Goal: Task Accomplishment & Management: Complete application form

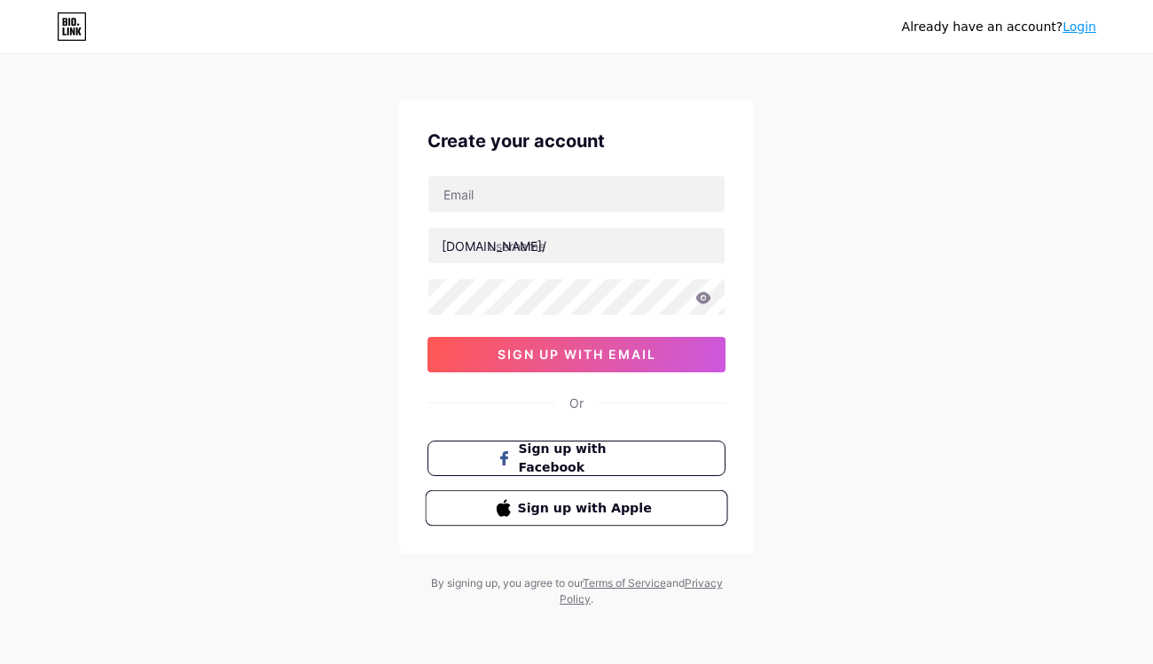
scroll to position [14, 0]
click at [557, 511] on span "Sign up with Apple" at bounding box center [587, 507] width 139 height 19
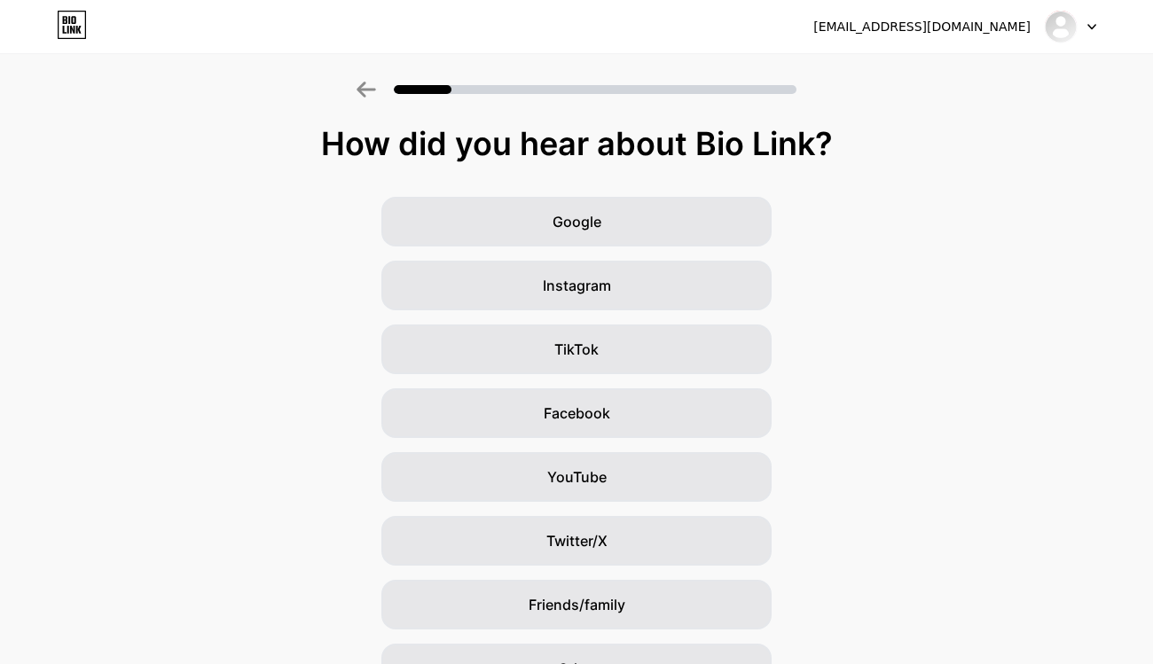
click at [1090, 22] on div at bounding box center [1070, 27] width 51 height 32
click at [907, 21] on div "[EMAIL_ADDRESS][DOMAIN_NAME]" at bounding box center [921, 27] width 217 height 19
click at [881, 28] on div "[EMAIL_ADDRESS][DOMAIN_NAME]" at bounding box center [921, 27] width 217 height 19
click at [840, 184] on div "How did you hear about Bio Link? Google Instagram TikTok Facebook YouTube Twitt…" at bounding box center [576, 409] width 1153 height 567
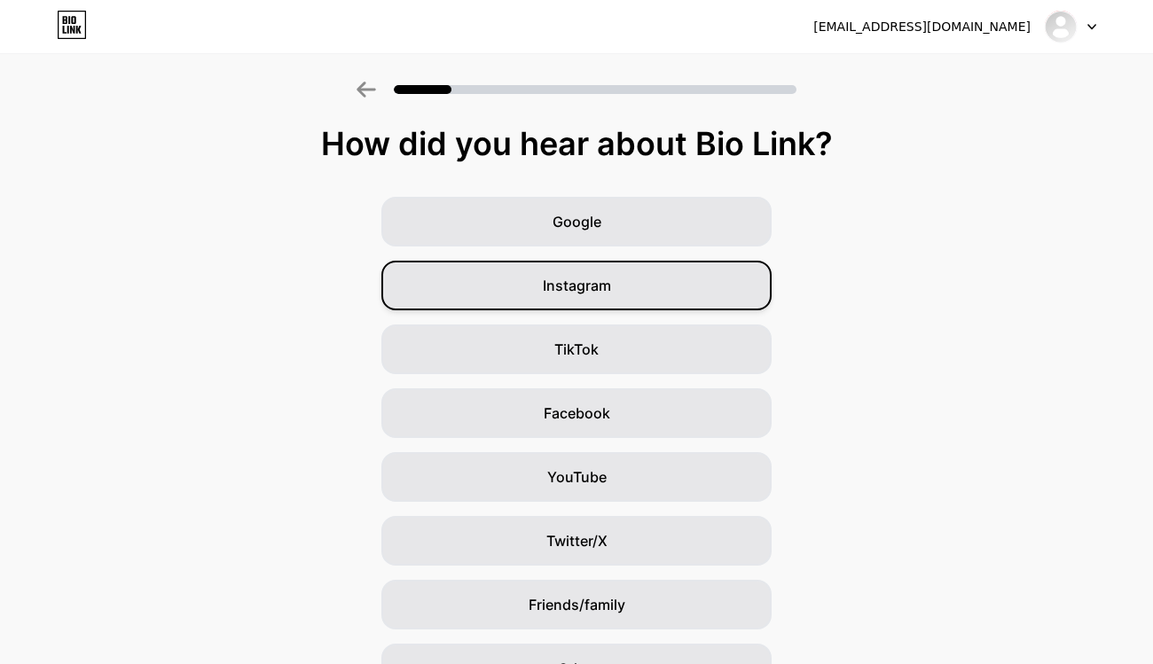
click at [566, 293] on span "Instagram" at bounding box center [577, 285] width 68 height 21
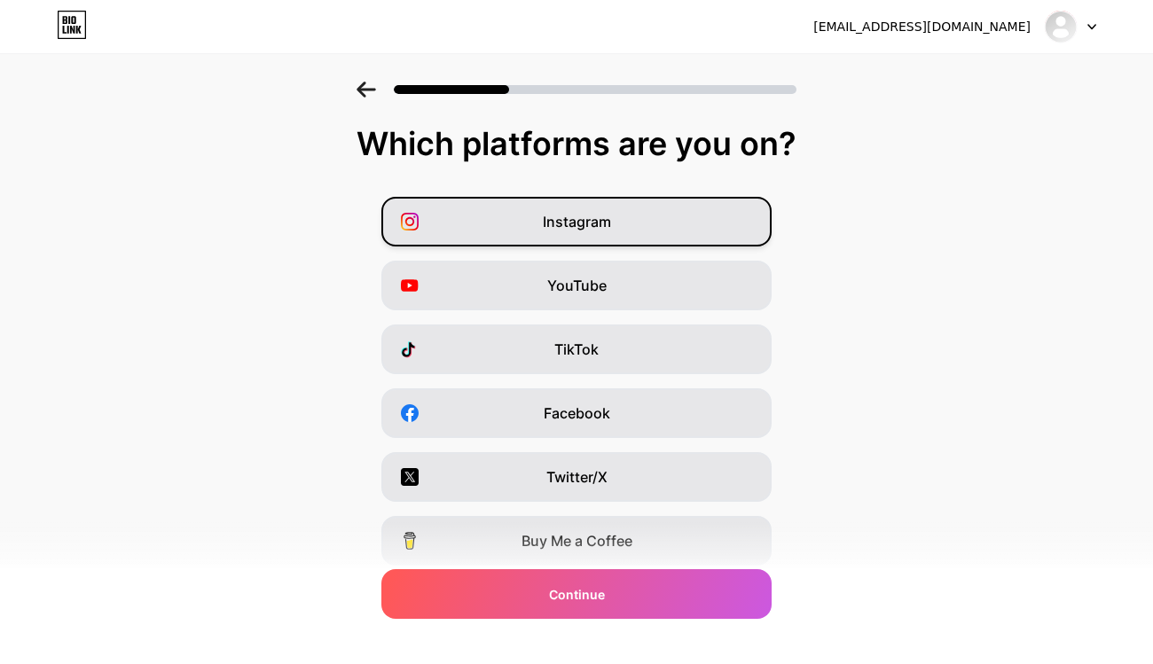
click at [569, 215] on span "Instagram" at bounding box center [577, 221] width 68 height 21
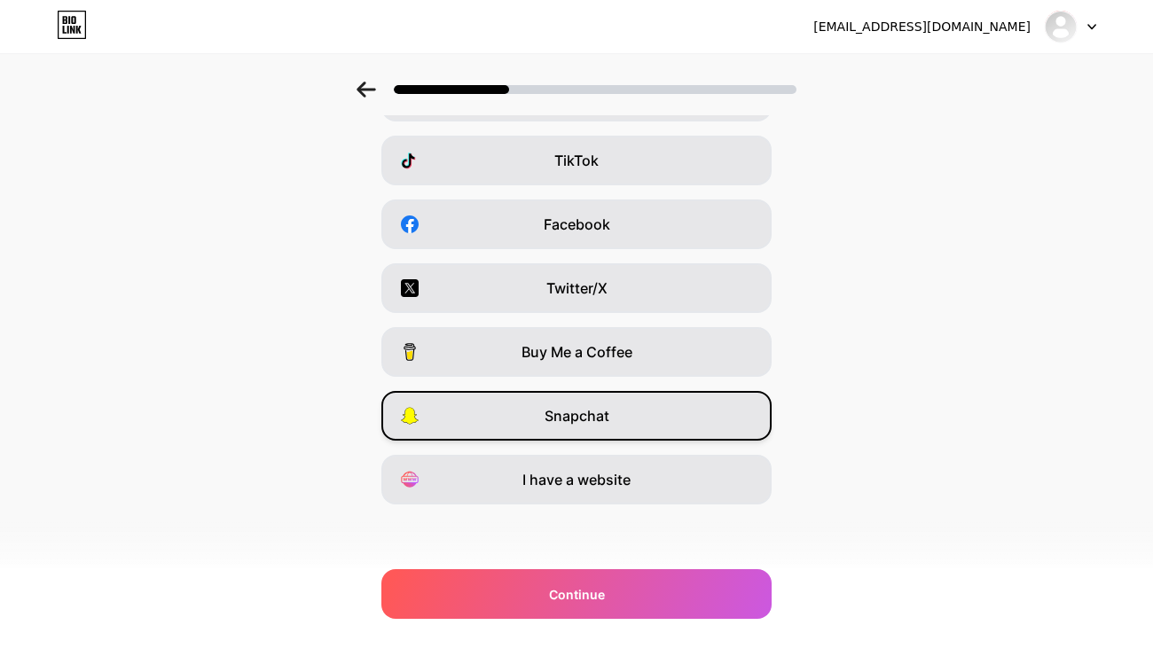
scroll to position [189, 0]
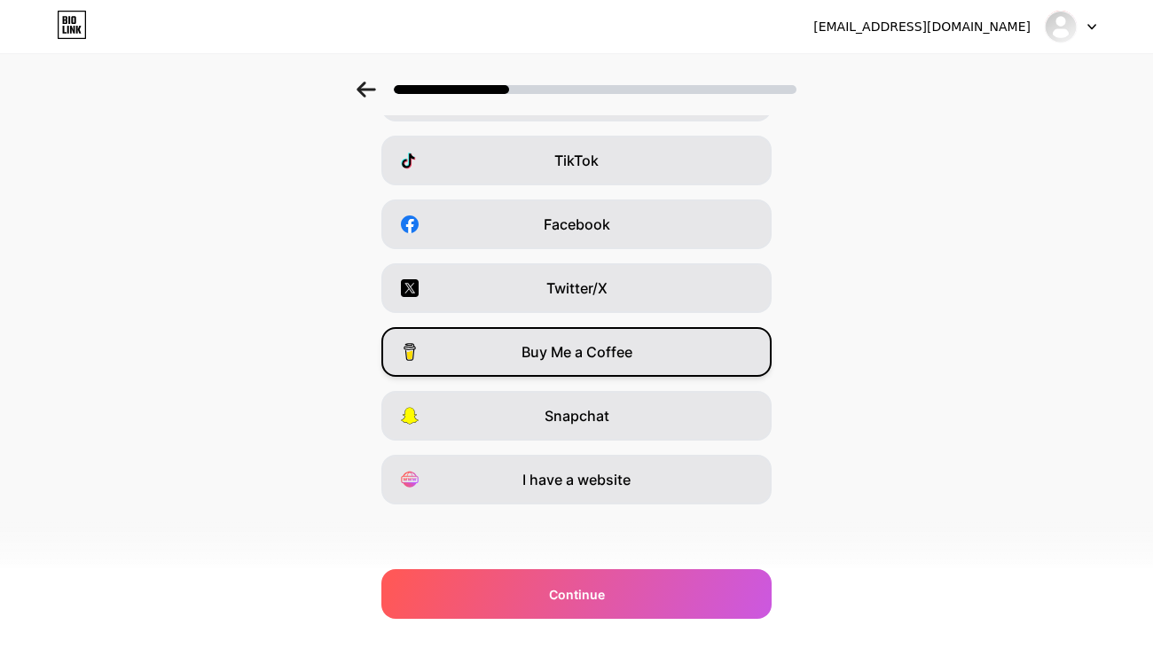
click at [707, 354] on div "Buy Me a Coffee" at bounding box center [576, 352] width 390 height 50
click at [708, 352] on div "Buy Me a Coffee" at bounding box center [576, 352] width 390 height 50
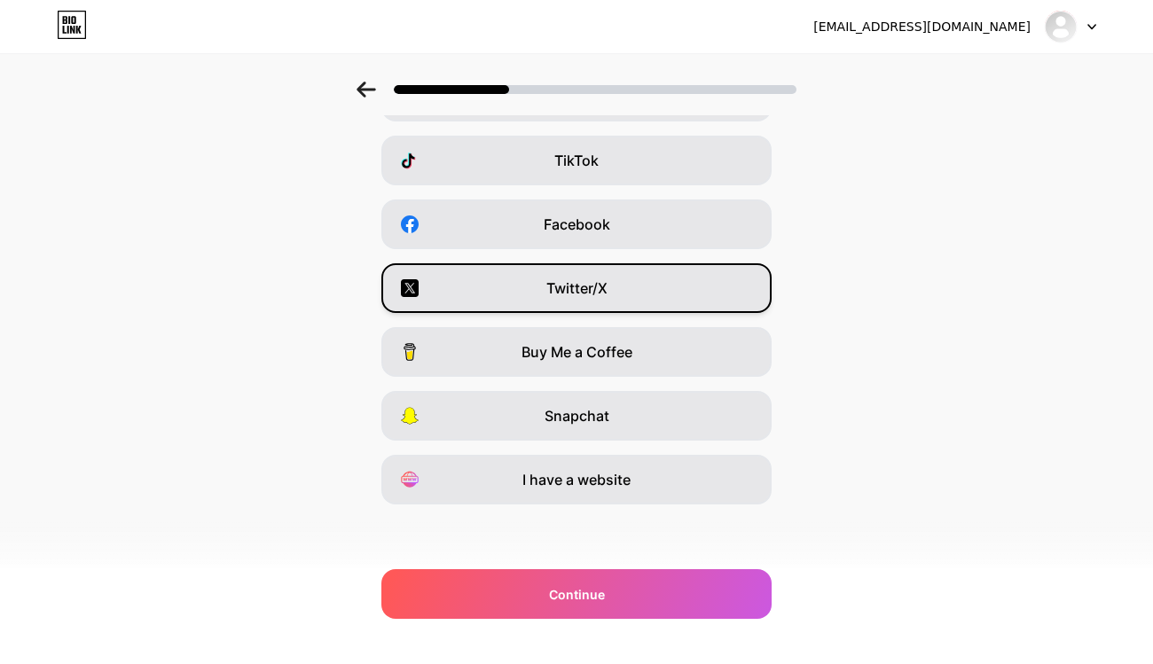
click at [700, 296] on div "Twitter/X" at bounding box center [576, 288] width 390 height 50
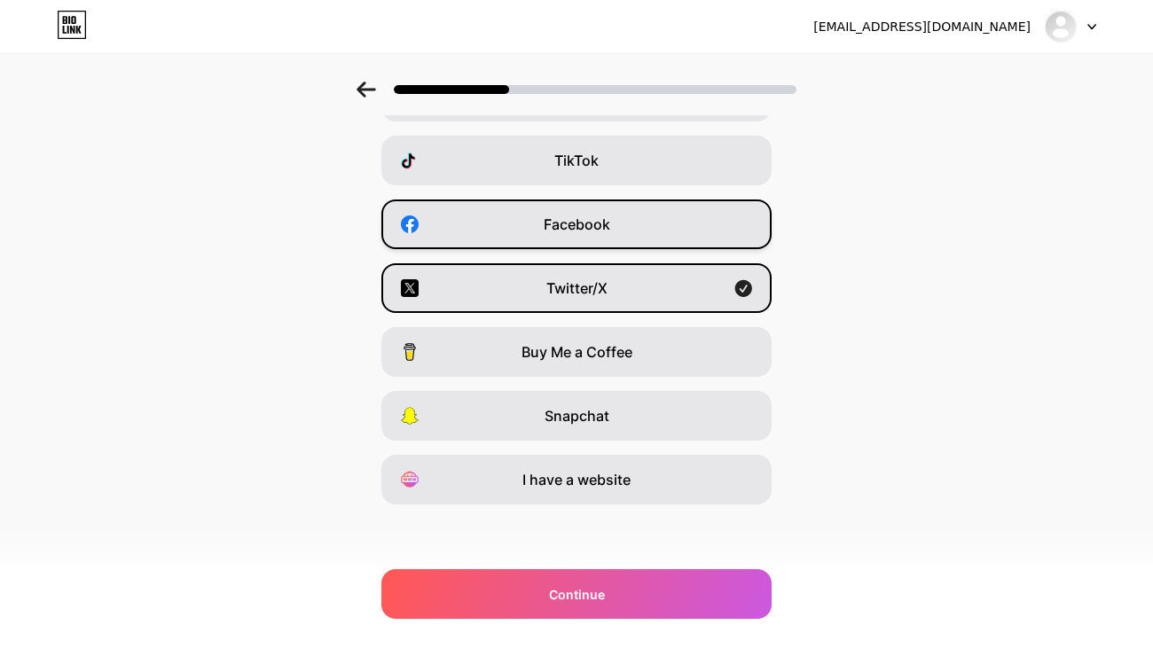
click at [693, 239] on div "Facebook" at bounding box center [576, 225] width 390 height 50
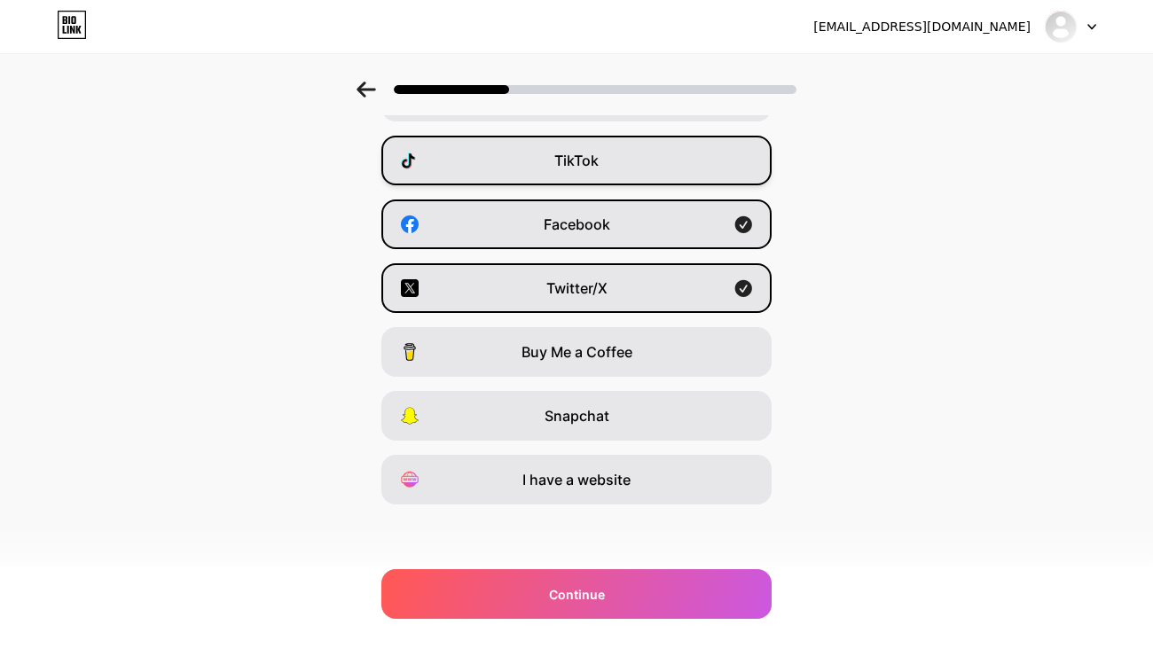
scroll to position [140, 0]
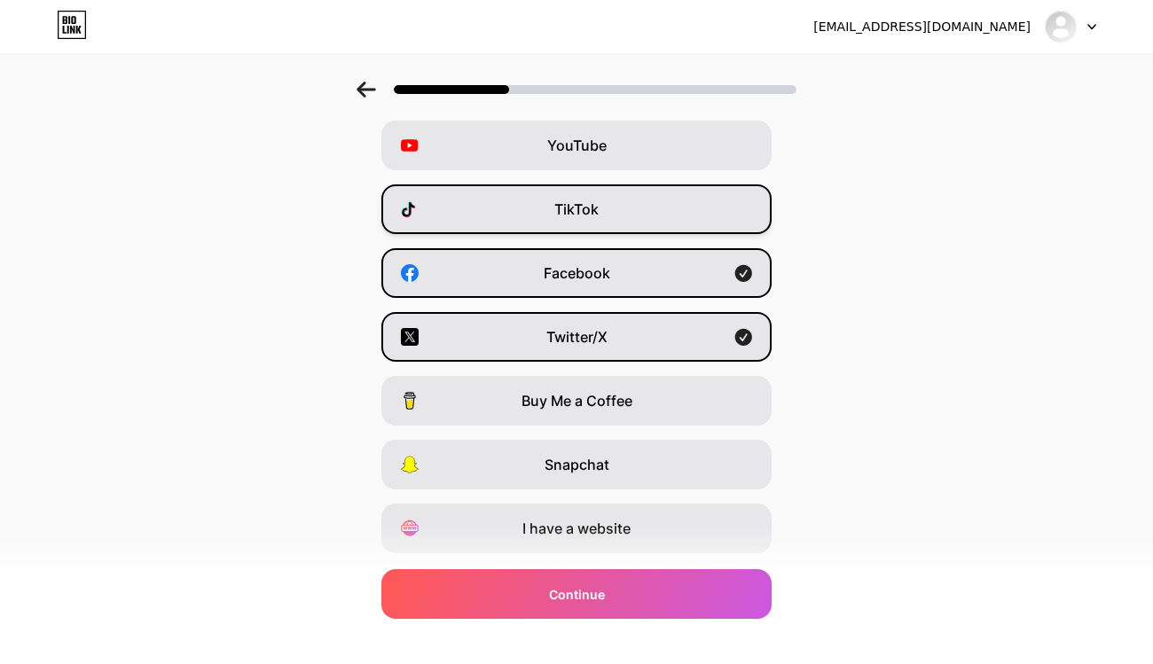
click at [689, 219] on div "TikTok" at bounding box center [576, 209] width 390 height 50
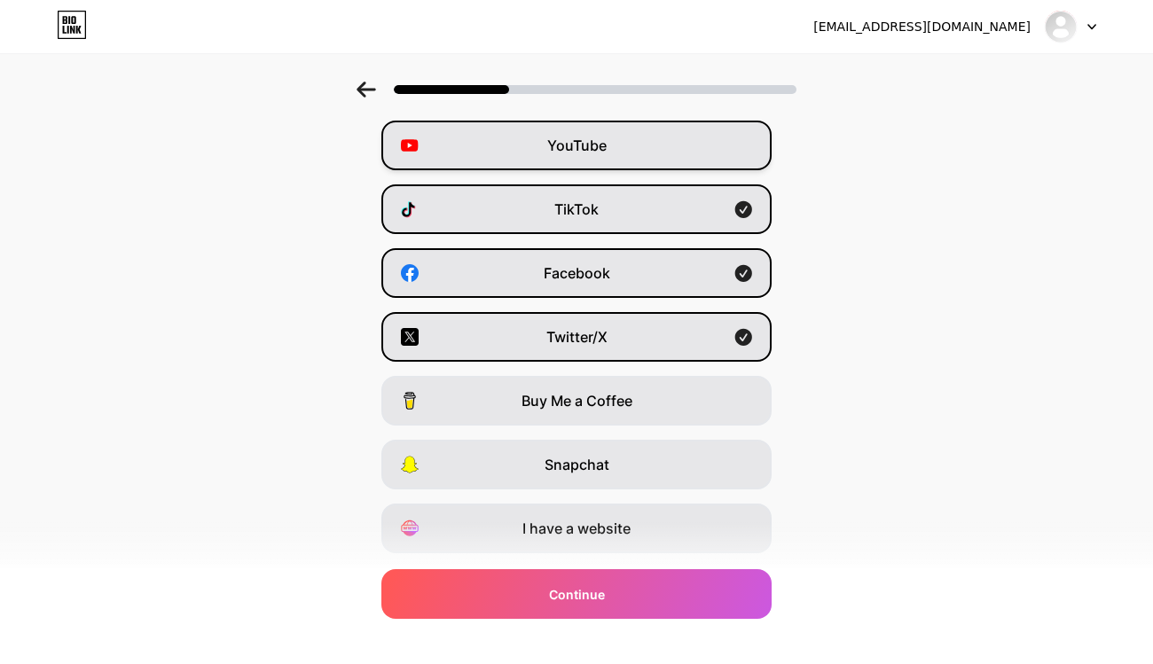
click at [685, 152] on div "YouTube" at bounding box center [576, 146] width 390 height 50
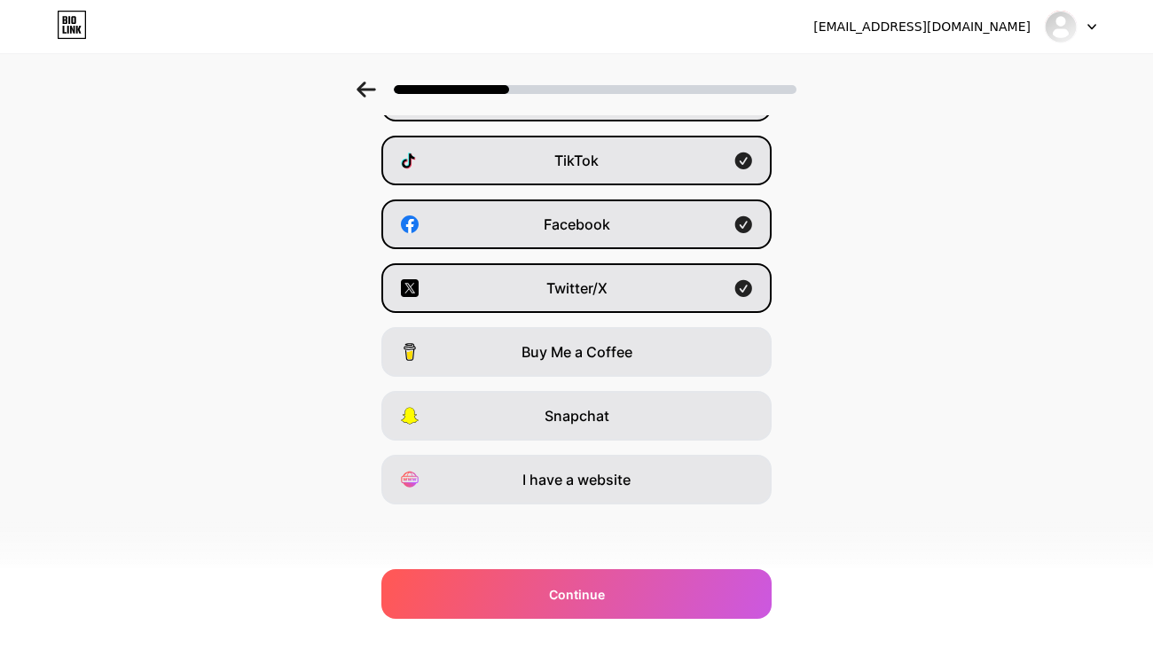
scroll to position [189, 0]
click at [600, 477] on span "I have a website" at bounding box center [576, 479] width 108 height 21
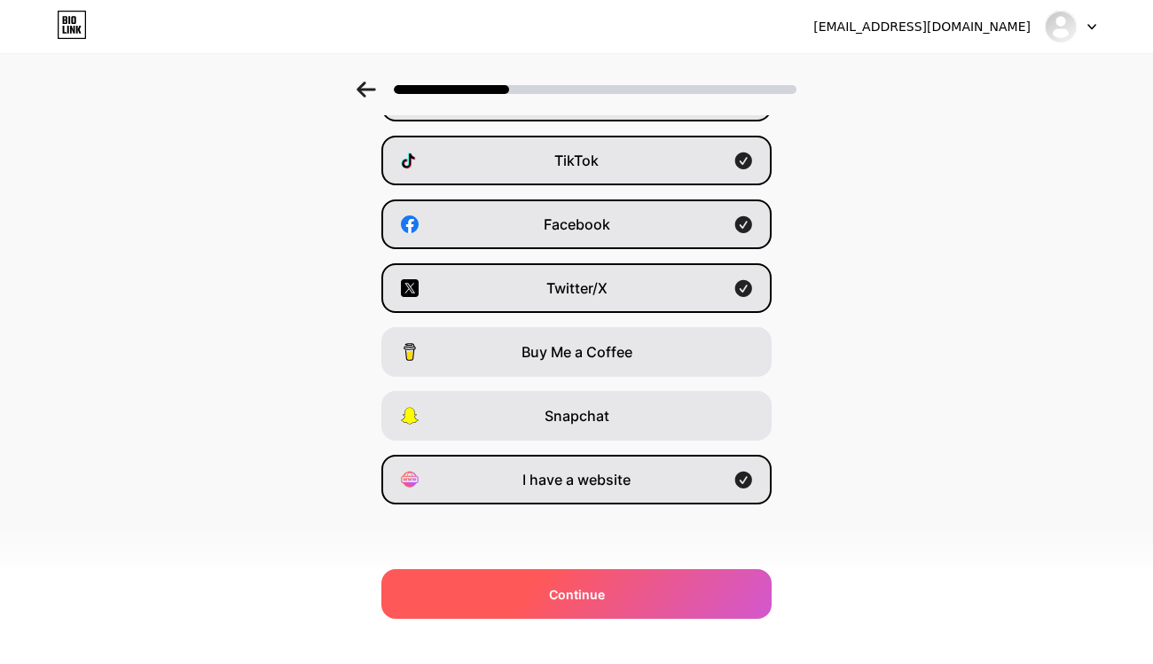
click at [587, 593] on span "Continue" at bounding box center [577, 594] width 56 height 19
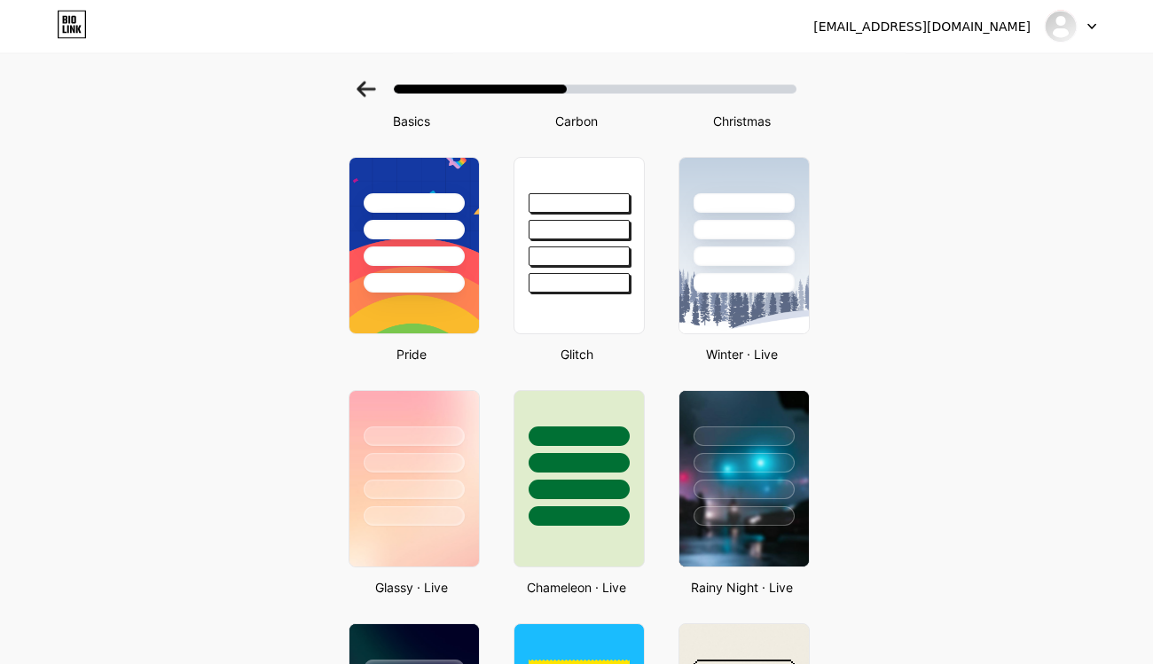
scroll to position [99, 0]
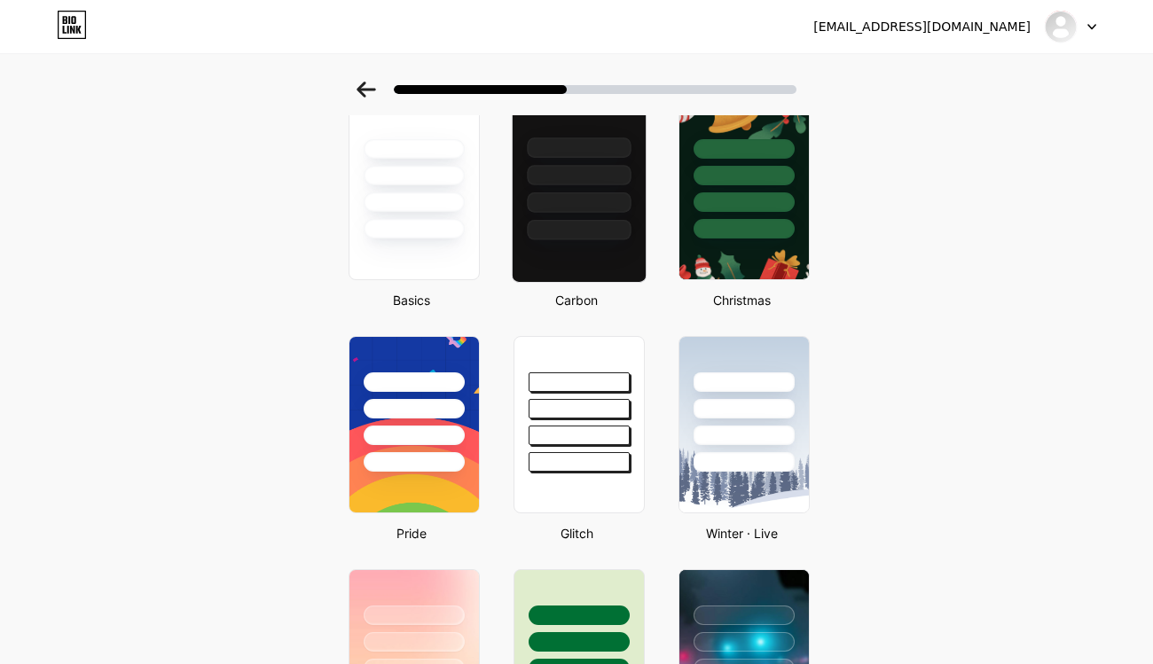
click at [569, 199] on div at bounding box center [579, 202] width 104 height 20
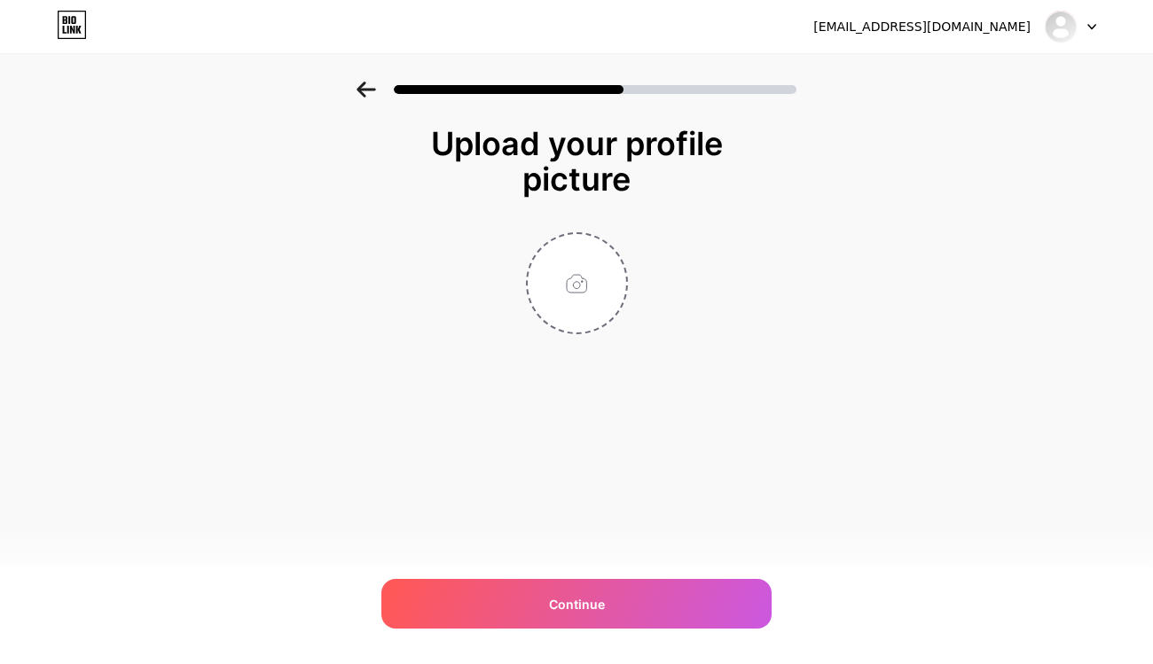
scroll to position [0, 0]
click at [567, 291] on input "file" at bounding box center [577, 283] width 98 height 98
type input "C:\fakepath\A95E3678-7B6F-4277-A5F3-AE77C5CA0DDE.png"
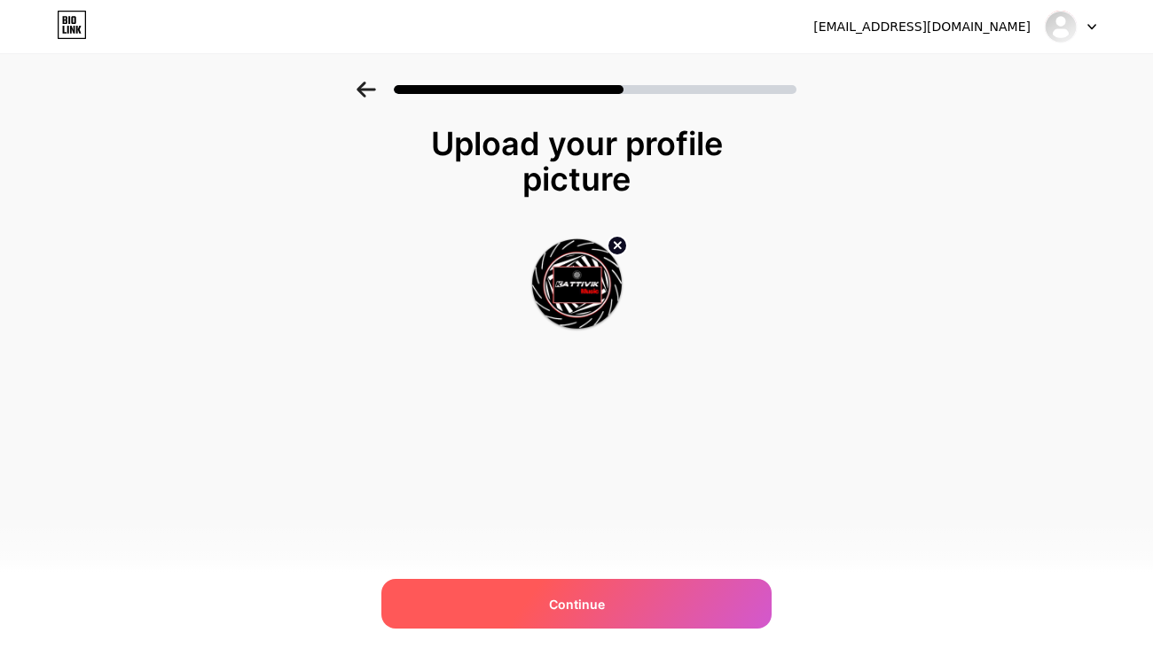
click at [572, 595] on span "Continue" at bounding box center [577, 604] width 56 height 19
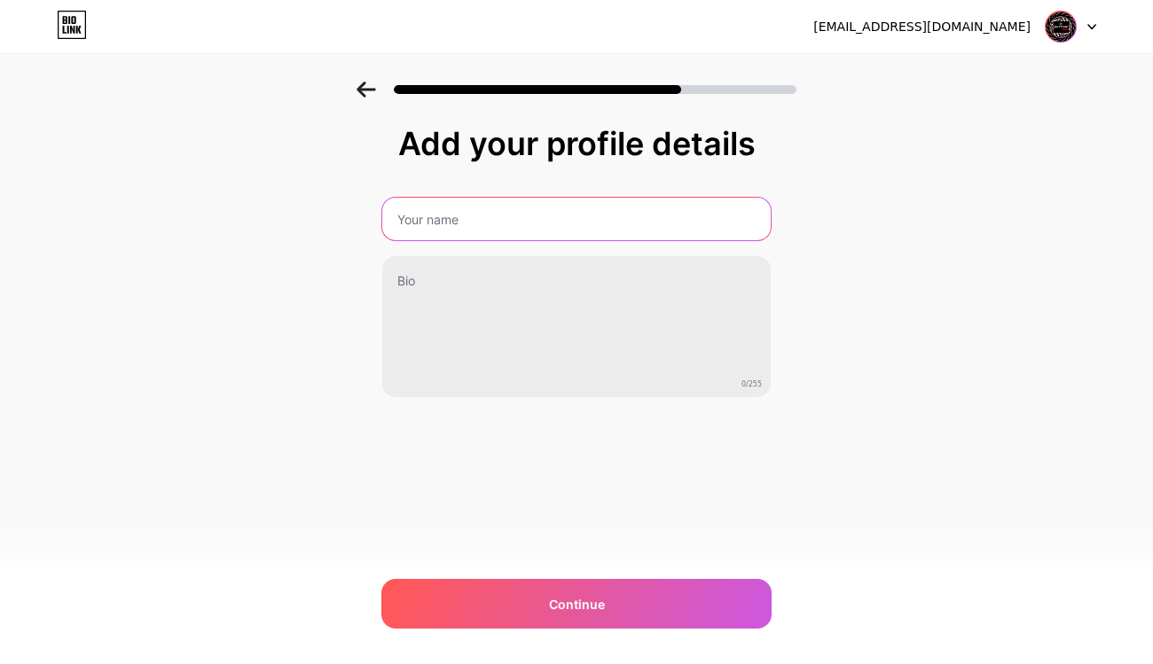
click at [463, 223] on input "text" at bounding box center [576, 219] width 388 height 43
type input "Kattivik Music"
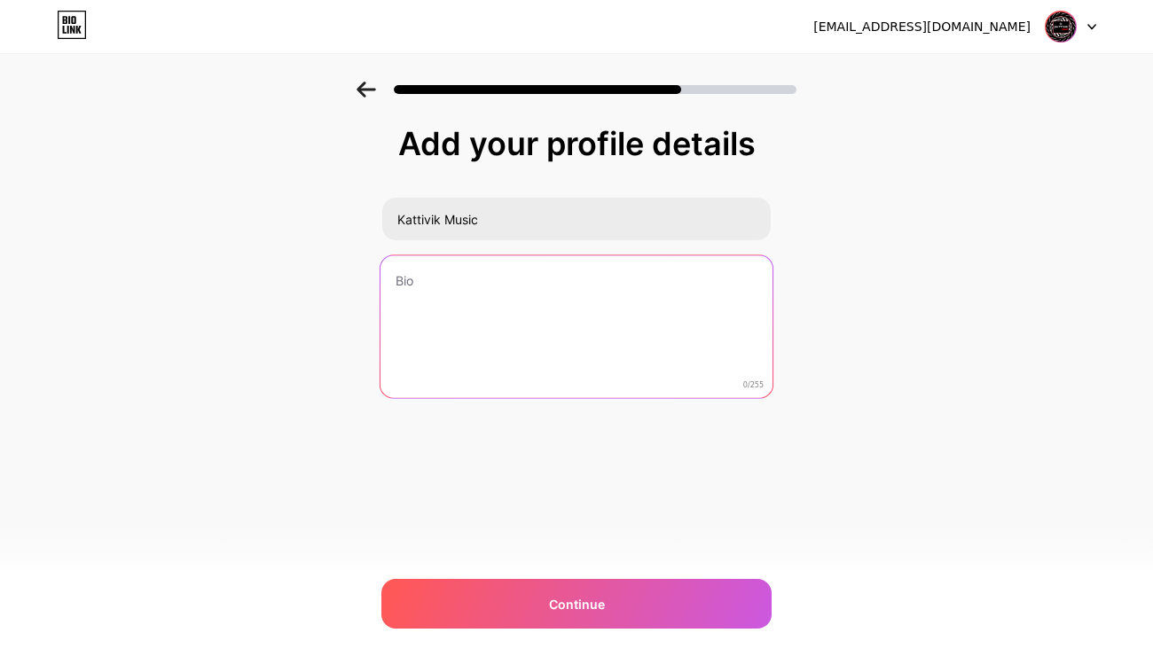
click at [458, 289] on textarea at bounding box center [576, 327] width 392 height 145
click at [435, 278] on textarea at bounding box center [576, 327] width 392 height 145
paste textarea "Free Music For Free @Kattivik-💯 One click is enough to become a follower, one c…"
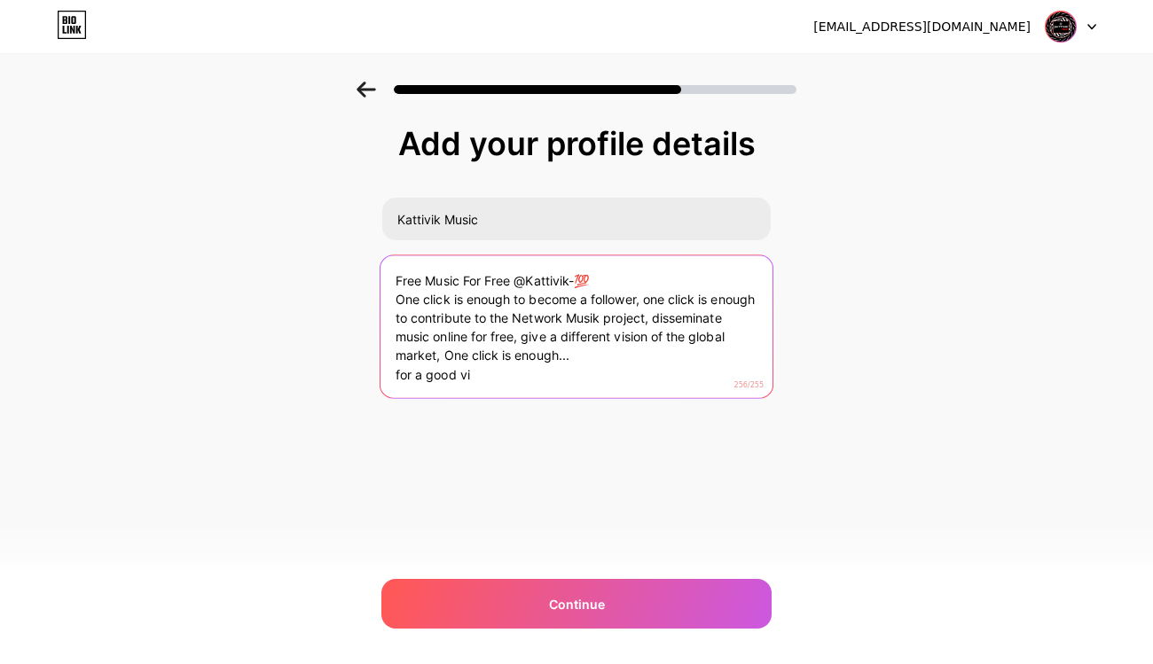
type textarea "Free Music For Free @Kattivik-💯 One click is enough to become a follower, one c…"
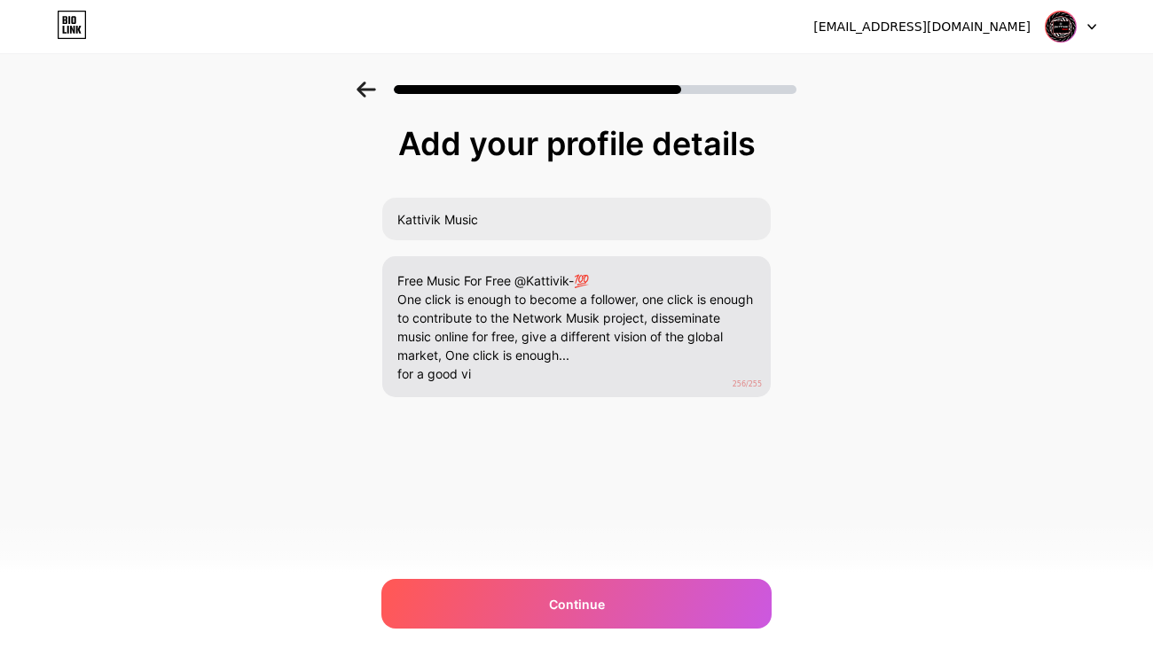
click at [571, 602] on span "Continue" at bounding box center [577, 604] width 56 height 19
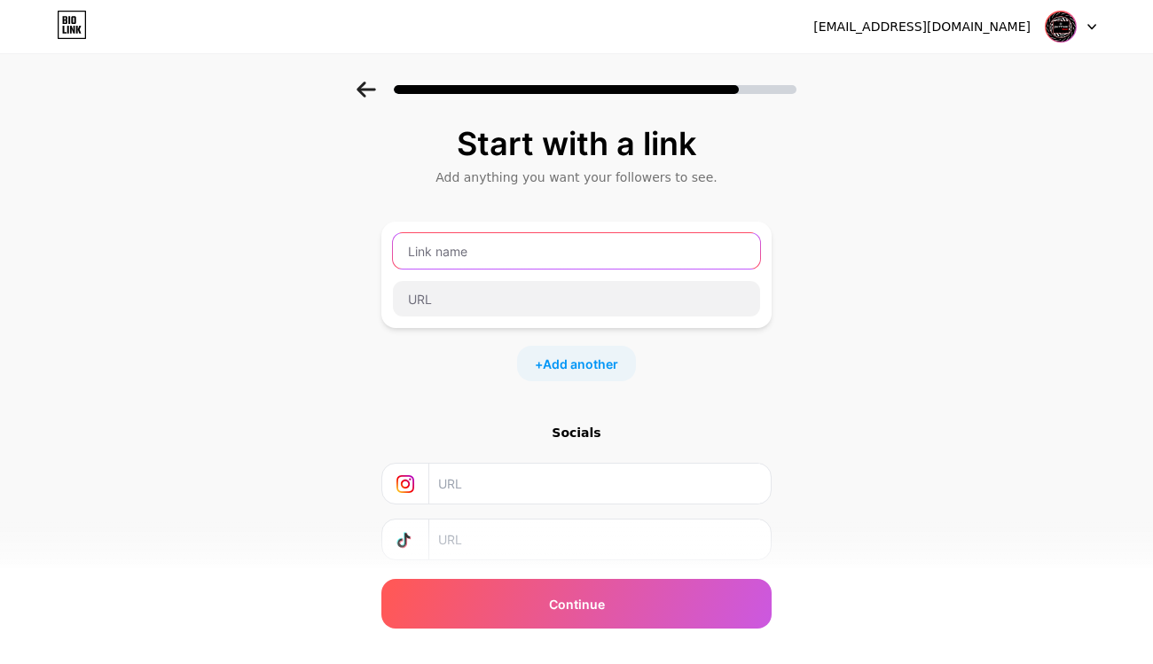
click at [455, 251] on input "text" at bounding box center [576, 250] width 367 height 35
click at [457, 248] on input "kattivikmusic" at bounding box center [576, 250] width 367 height 35
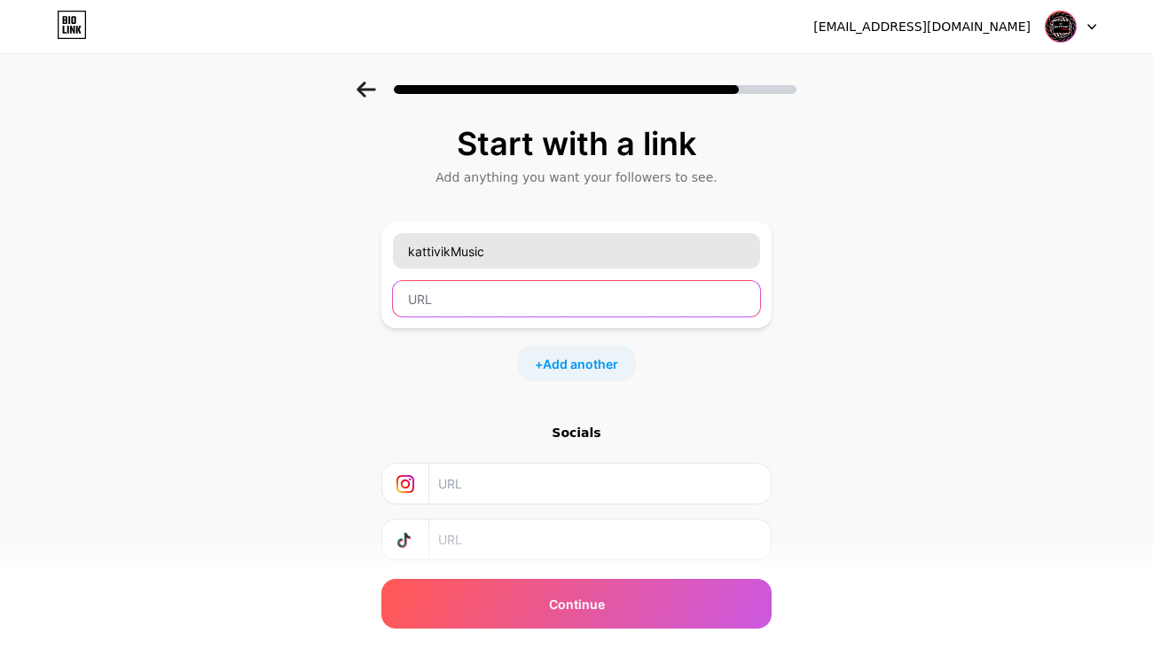
click at [443, 293] on input "text" at bounding box center [576, 298] width 367 height 35
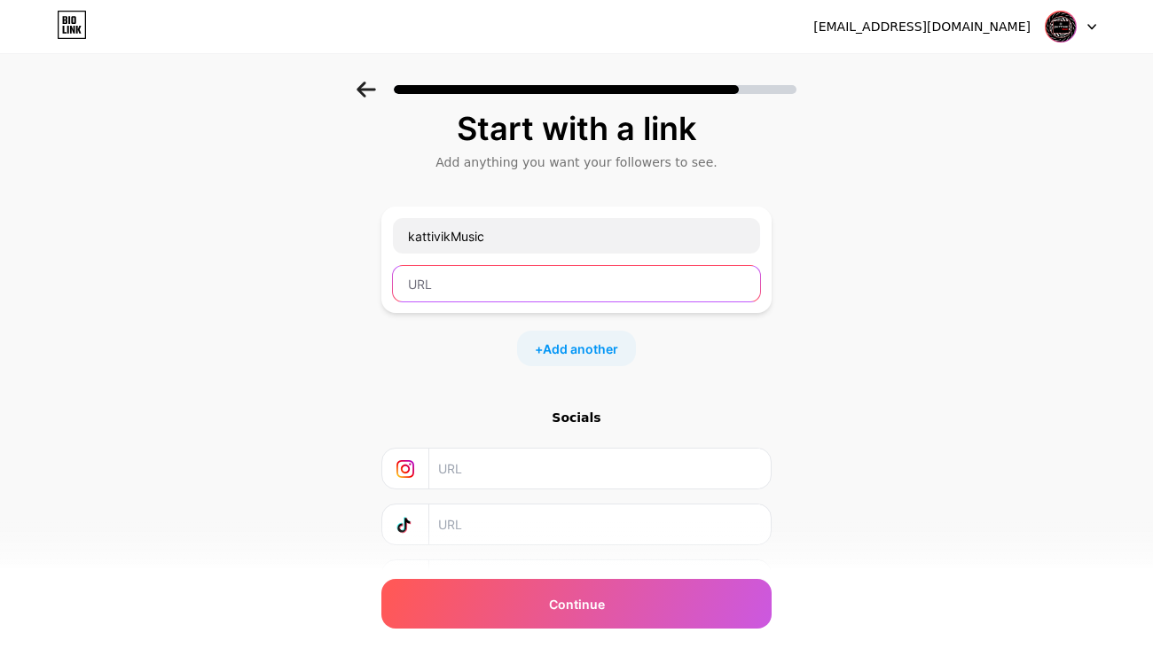
scroll to position [8, 0]
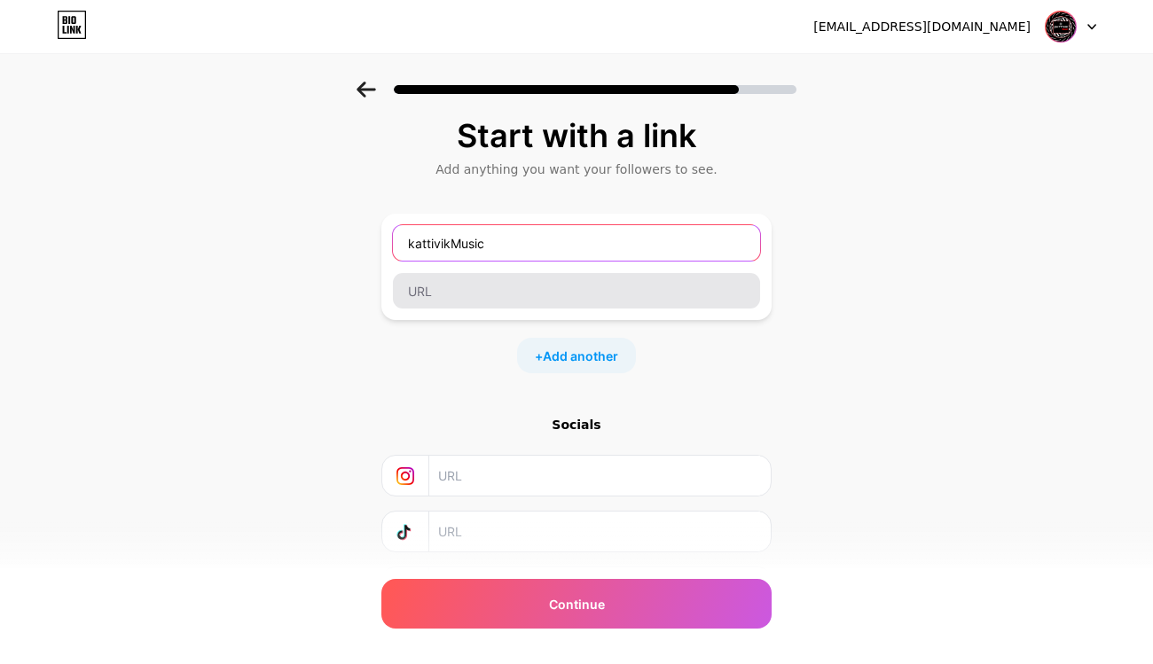
click at [451, 245] on input "kattivikMusic" at bounding box center [576, 242] width 367 height 35
type input "kattivik Music"
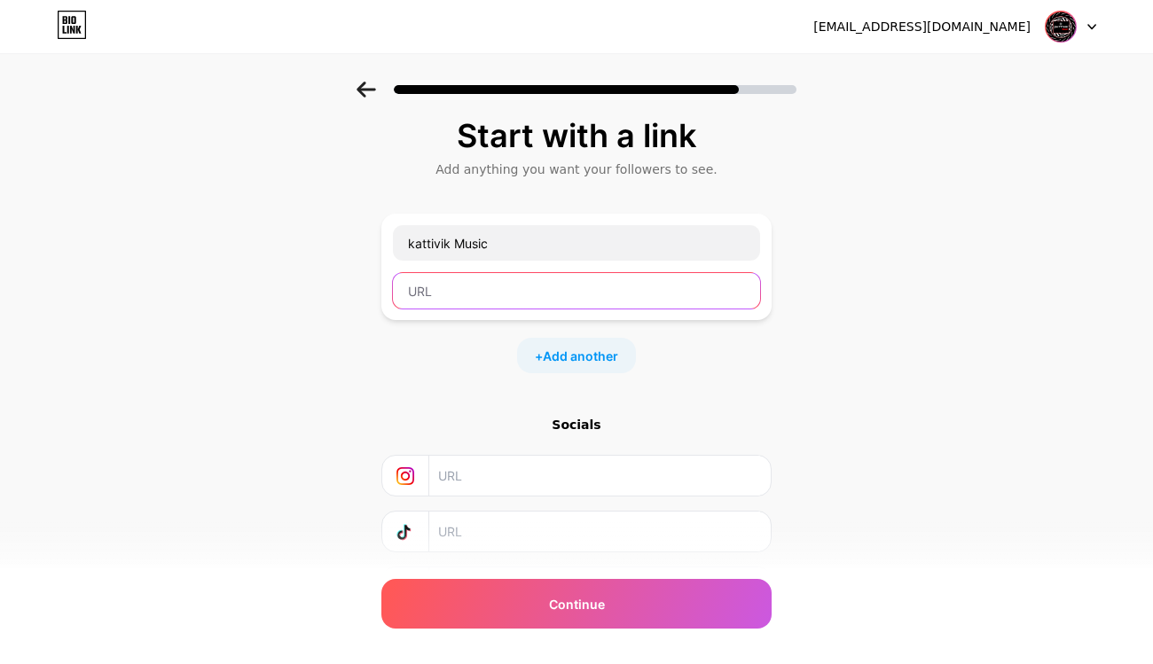
click at [444, 286] on input "text" at bounding box center [576, 290] width 367 height 35
click at [461, 290] on input "text" at bounding box center [576, 290] width 367 height 35
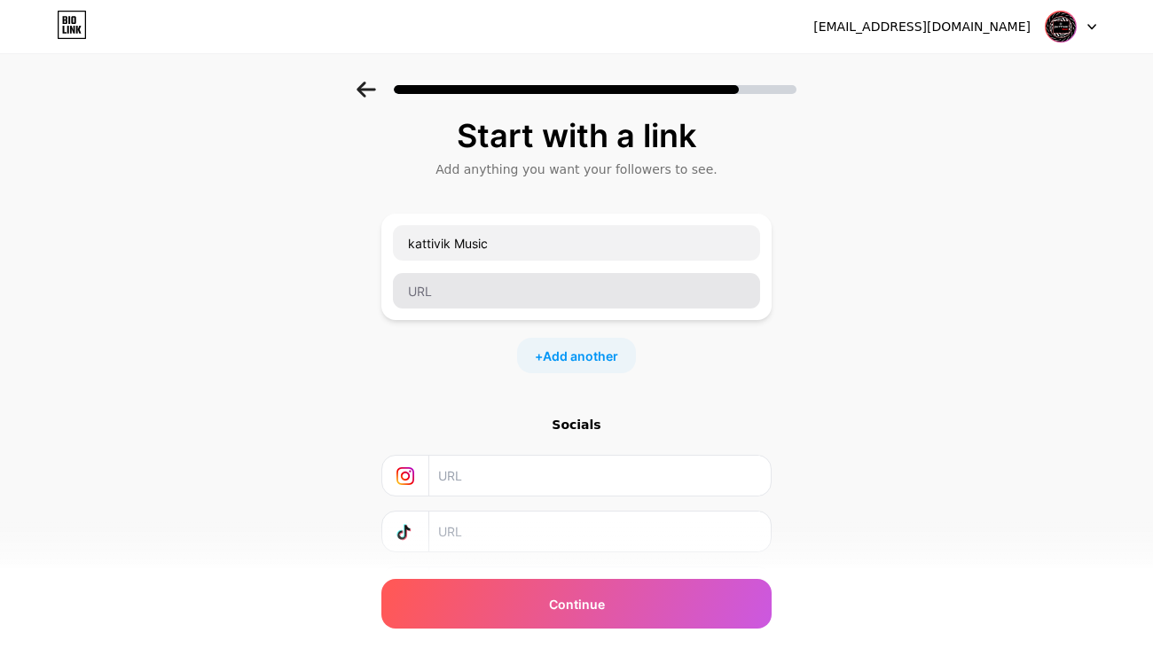
click at [463, 211] on div "Start with a link Add anything you want your followers to see. kattivik Music +…" at bounding box center [576, 363] width 390 height 490
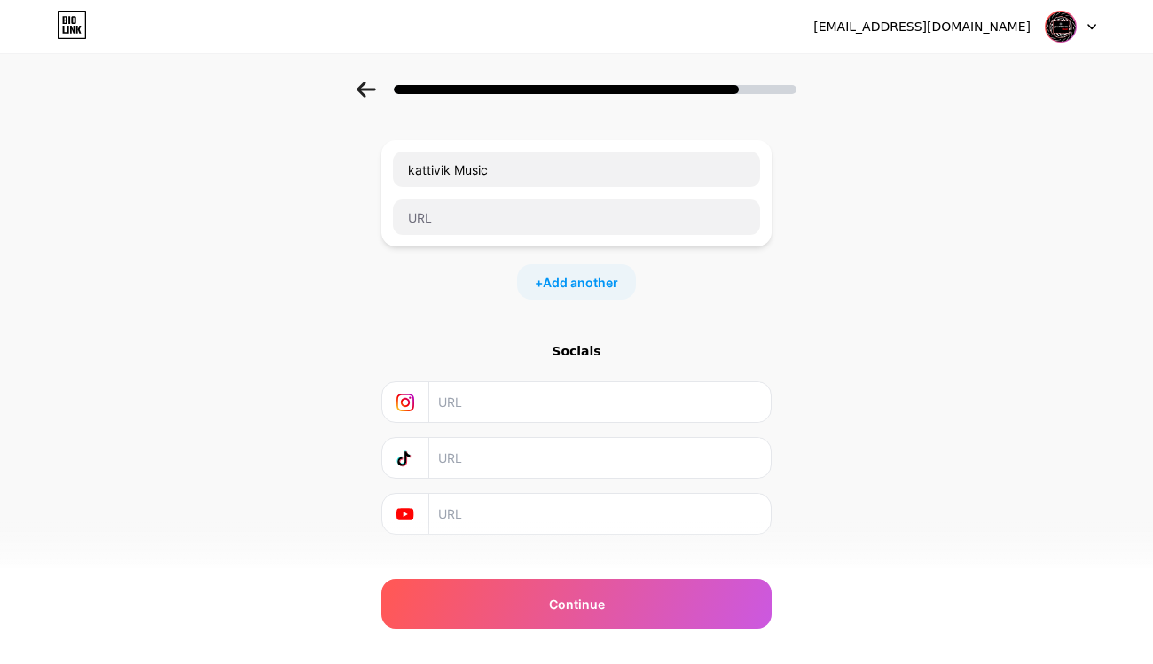
scroll to position [77, 0]
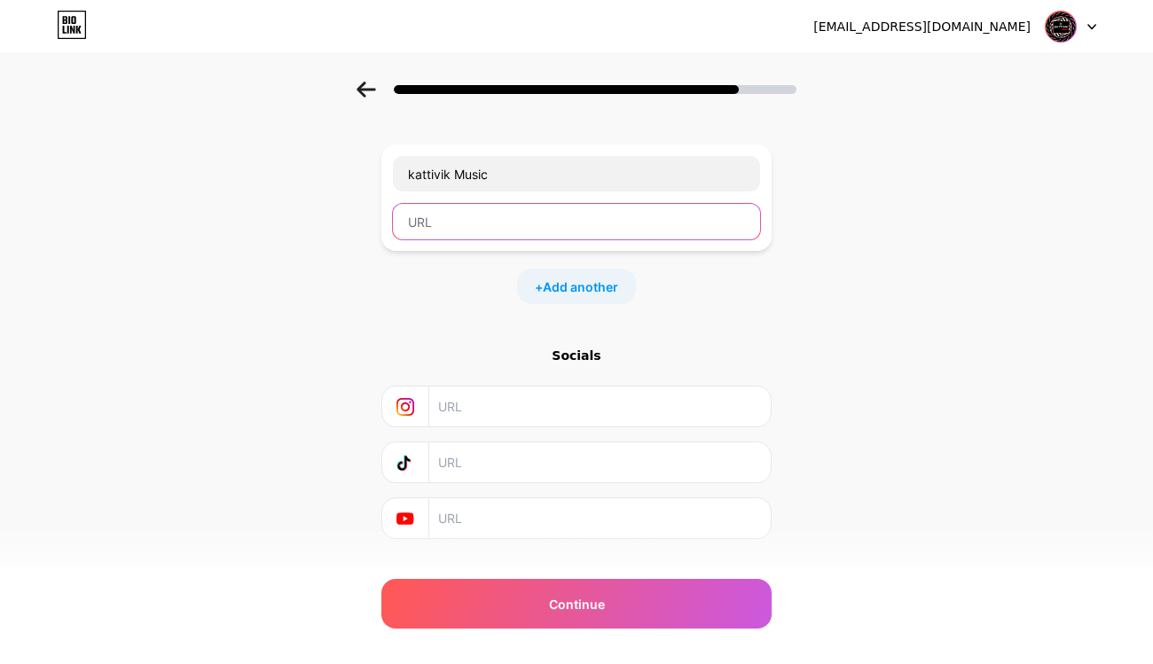
click at [451, 226] on input "text" at bounding box center [576, 221] width 367 height 35
paste input "Free Music For Free @Kattivik-💯 One click is enough to become a follower, one c…"
type input "Free Music For Free @Kattivik-💯 One click is enough to become a follower, one c…"
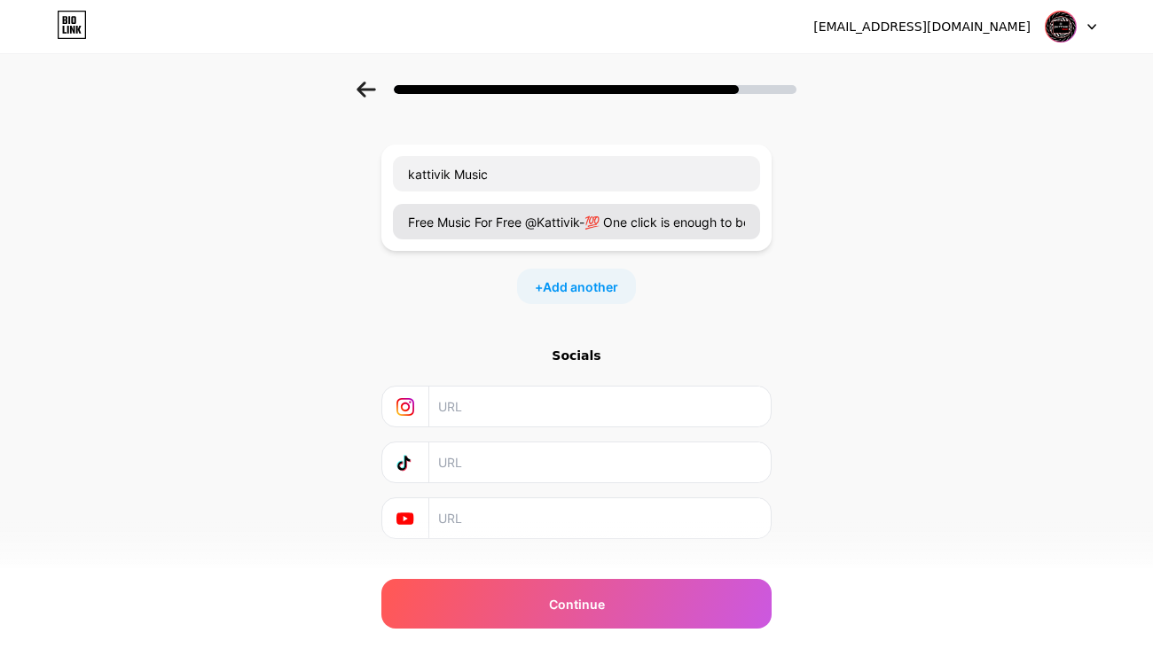
click at [458, 407] on input "text" at bounding box center [599, 407] width 322 height 40
paste input "[URL][DOMAIN_NAME]"
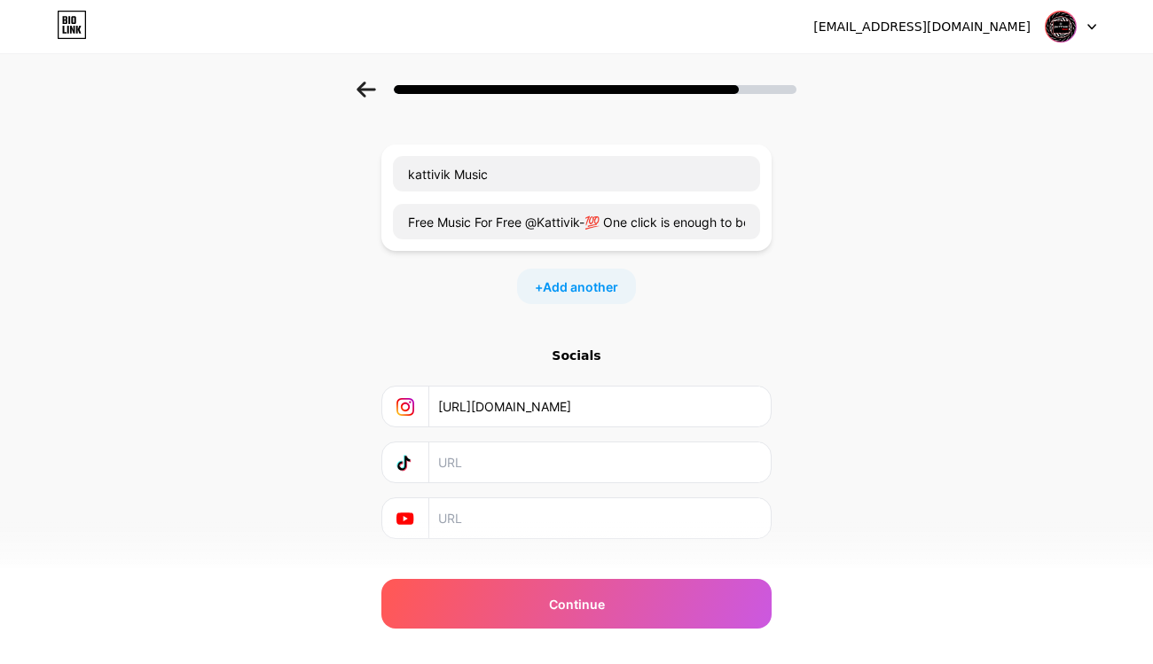
type input "[URL][DOMAIN_NAME]"
click at [478, 469] on input "text" at bounding box center [599, 462] width 322 height 40
paste input "[URL][DOMAIN_NAME]"
type input "[URL][DOMAIN_NAME]"
click at [462, 513] on input "text" at bounding box center [599, 518] width 322 height 40
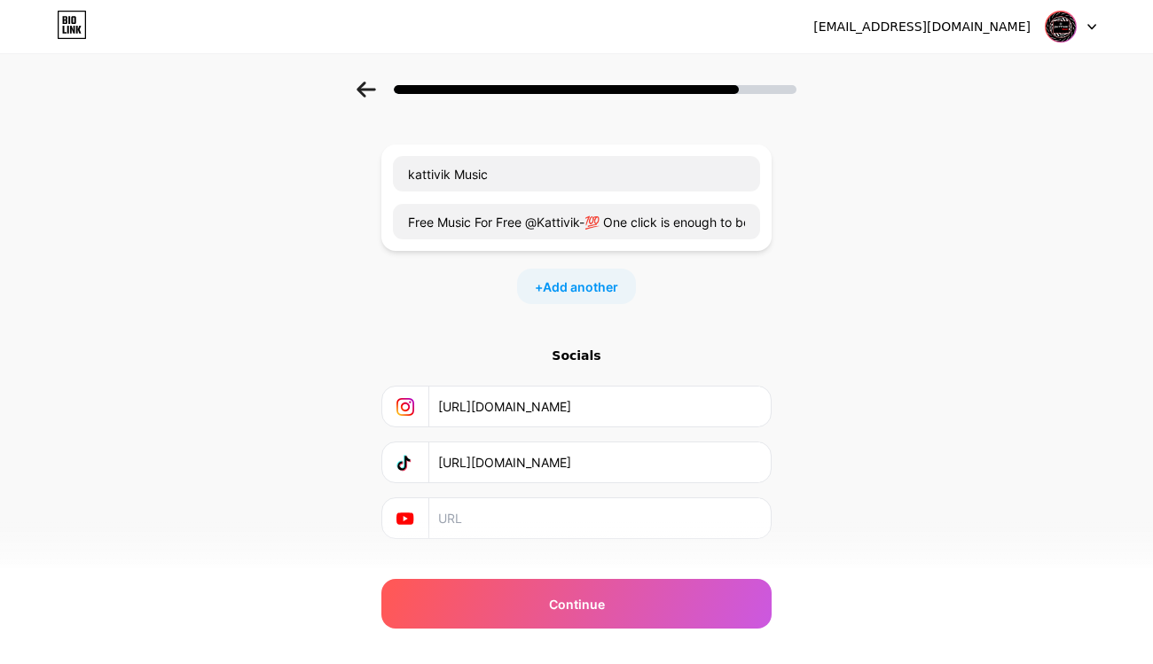
click at [450, 526] on input "text" at bounding box center [599, 518] width 322 height 40
paste input "[URL][DOMAIN_NAME]"
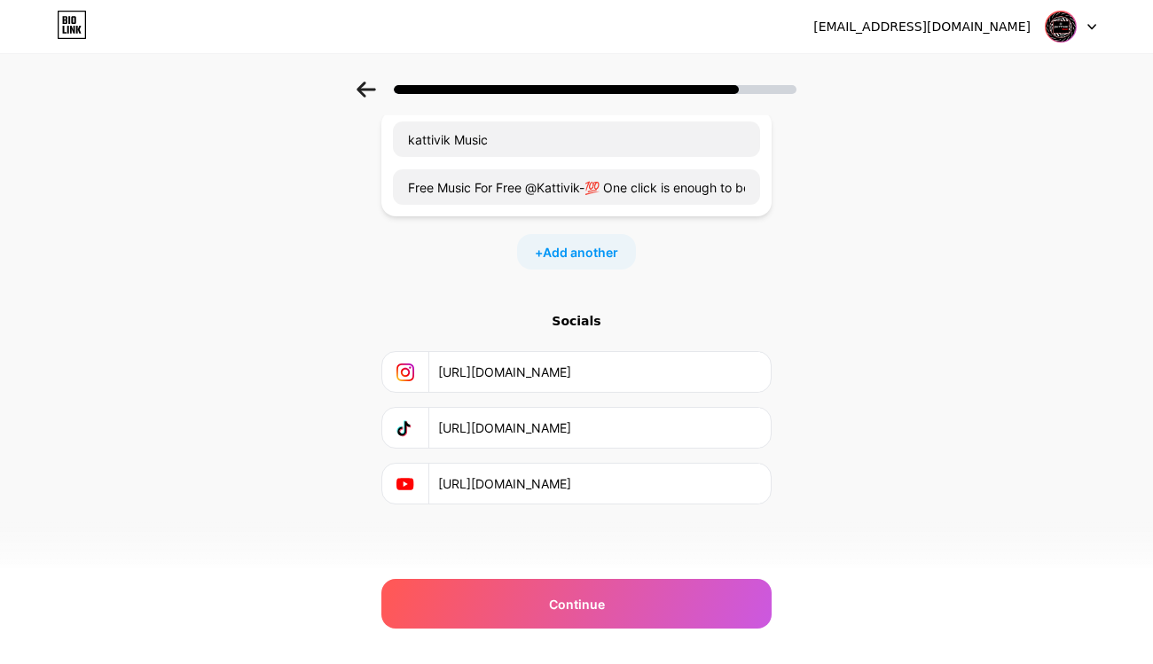
scroll to position [111, 0]
type input "[URL][DOMAIN_NAME]"
click at [576, 608] on span "Continue" at bounding box center [577, 604] width 56 height 19
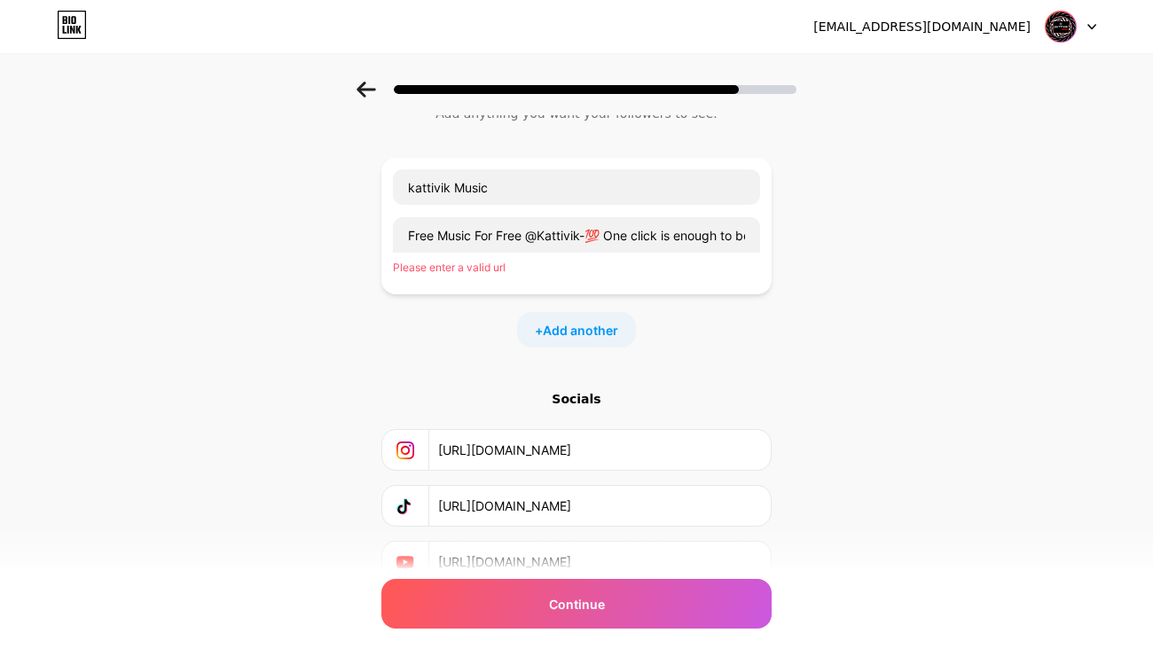
scroll to position [53, 0]
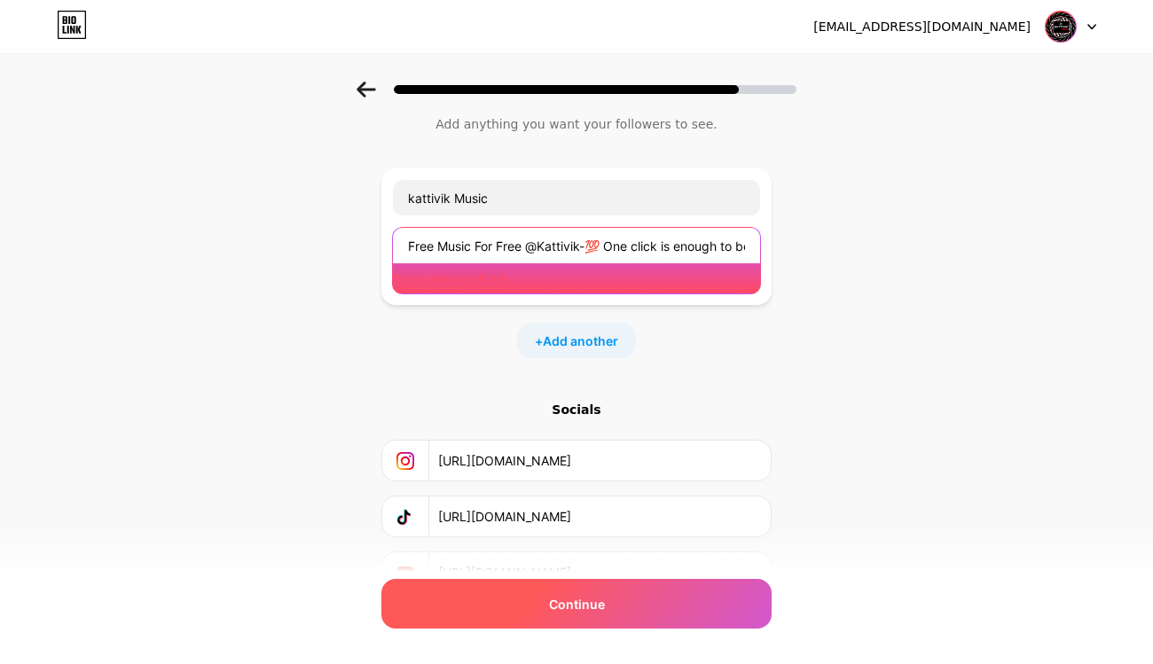
click at [477, 242] on input "Free Music For Free @Kattivik-💯 One click is enough to become a follower, one c…" at bounding box center [576, 245] width 367 height 35
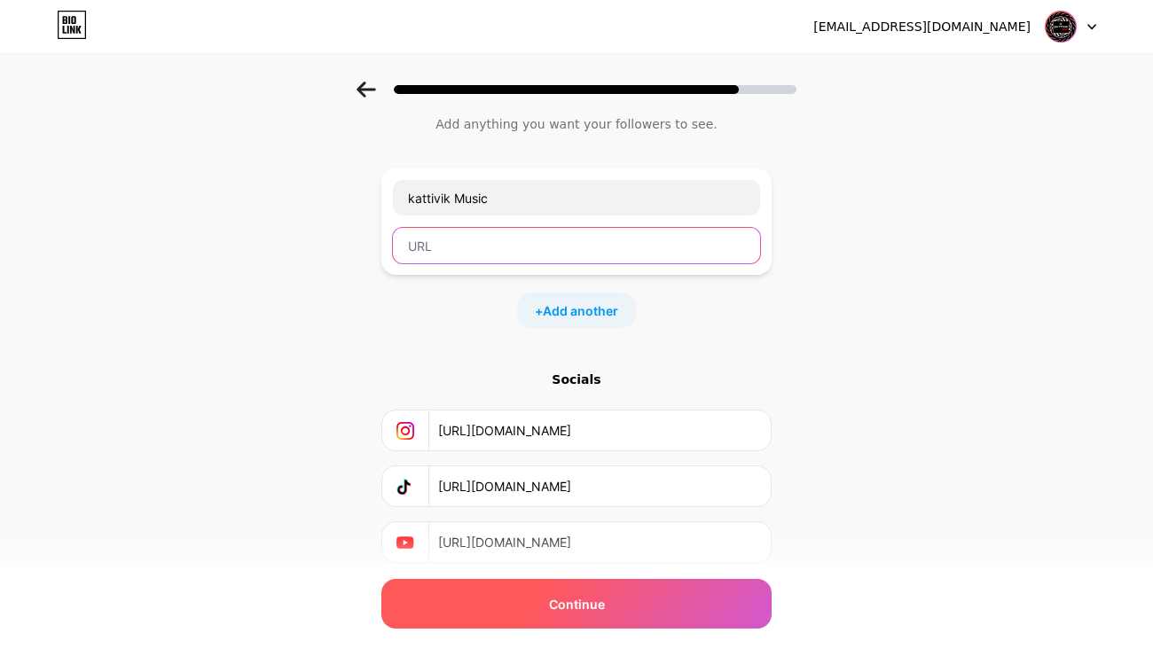
click at [469, 246] on input "text" at bounding box center [576, 245] width 367 height 35
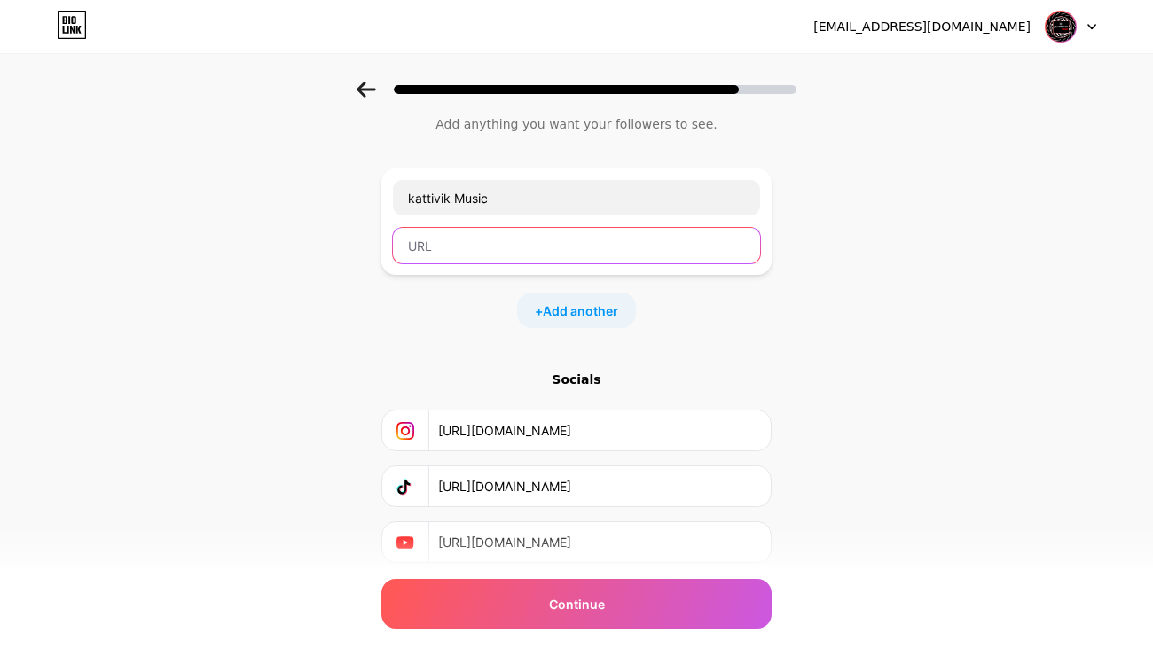
paste input "[URL][DOMAIN_NAME]"
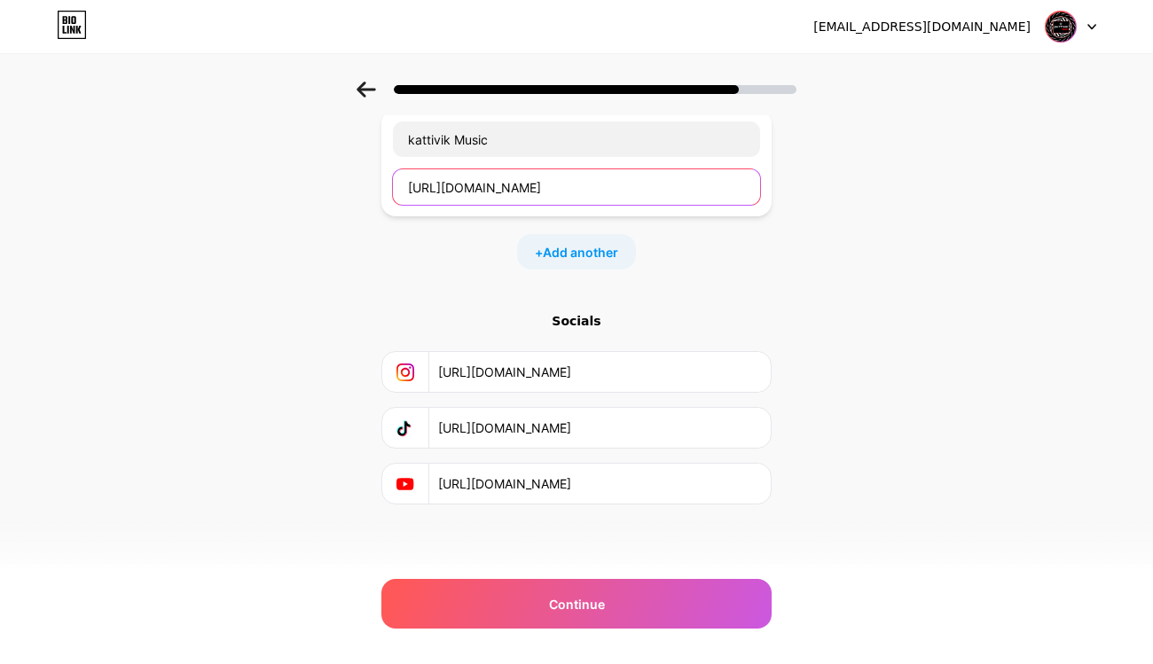
scroll to position [111, 0]
type input "[URL][DOMAIN_NAME]"
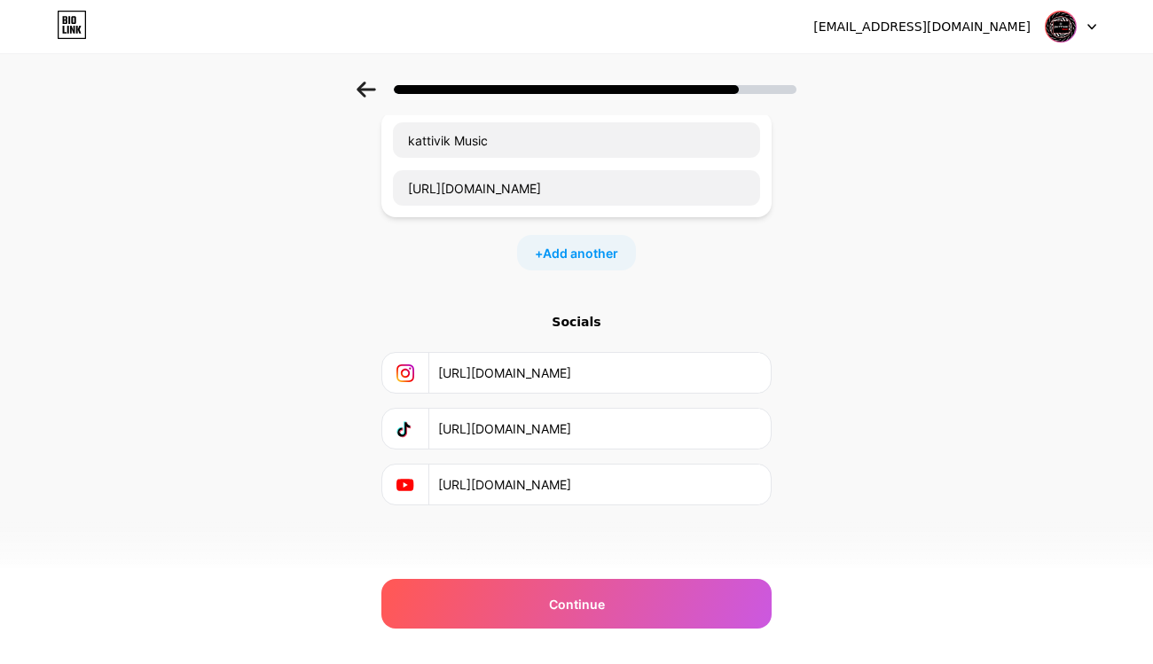
click at [578, 606] on span "Continue" at bounding box center [577, 604] width 56 height 19
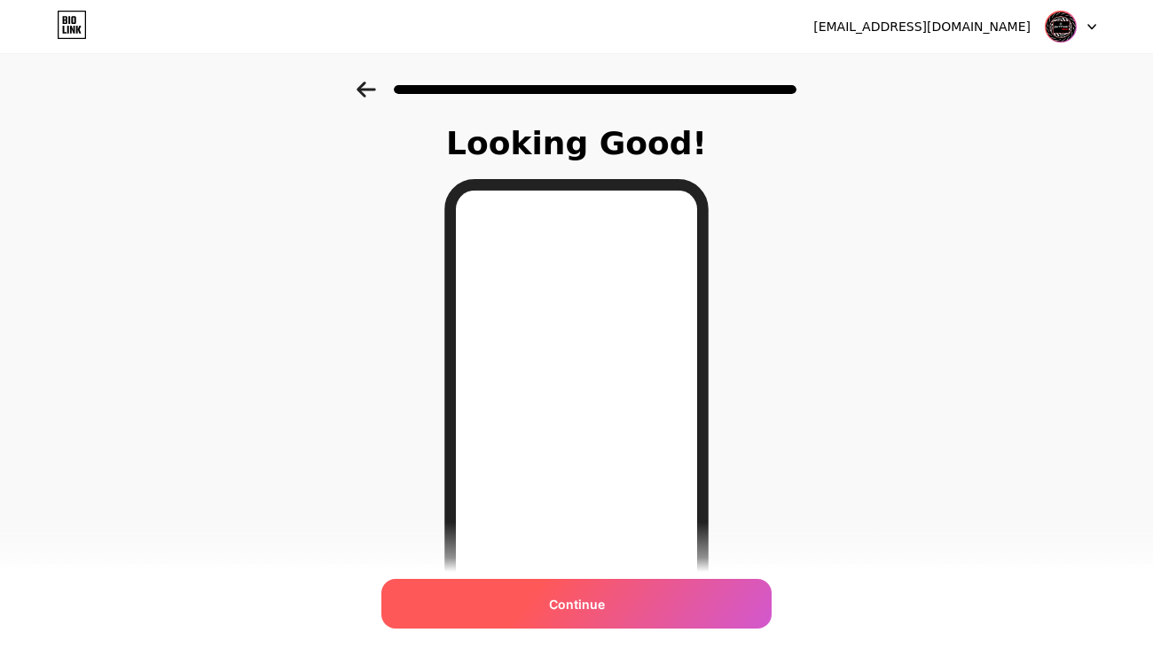
click at [363, 83] on icon at bounding box center [365, 90] width 19 height 16
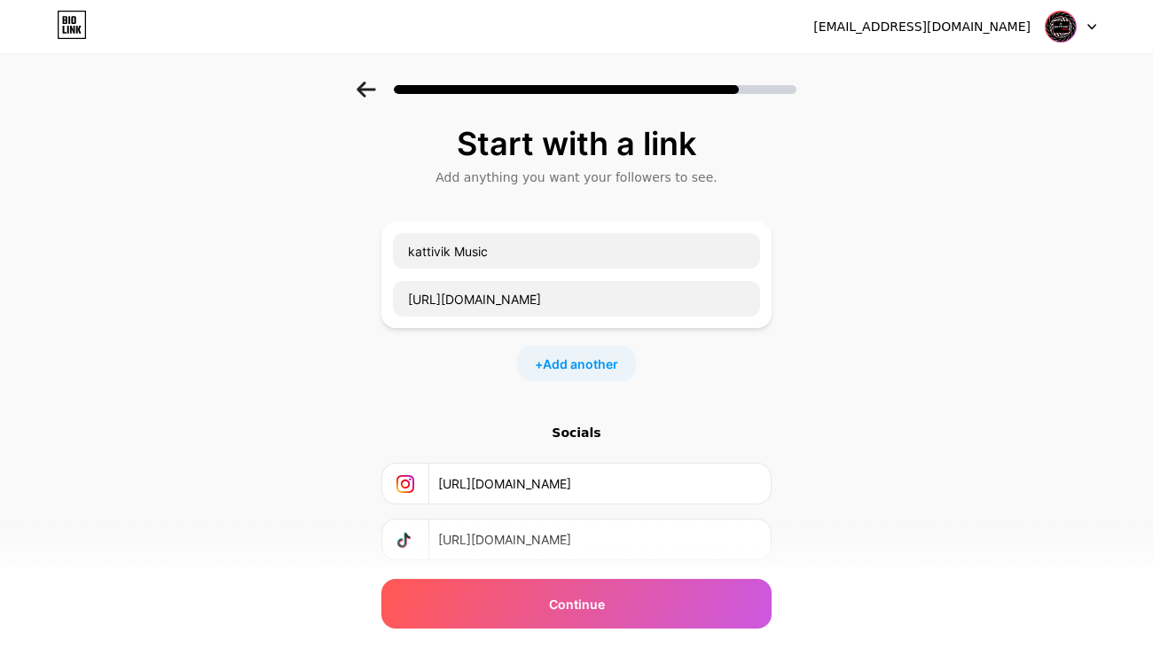
click at [566, 361] on span "Add another" at bounding box center [580, 364] width 75 height 19
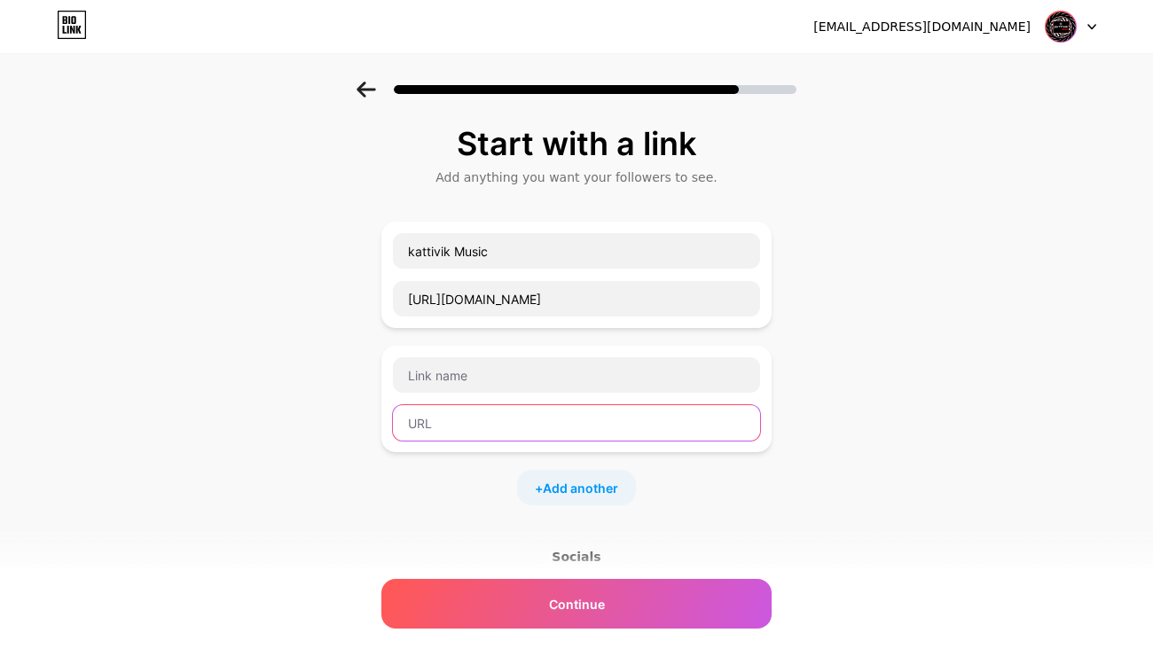
click at [438, 422] on input "text" at bounding box center [576, 422] width 367 height 35
paste input "[URL][DOMAIN_NAME]"
type input "[URL][DOMAIN_NAME]"
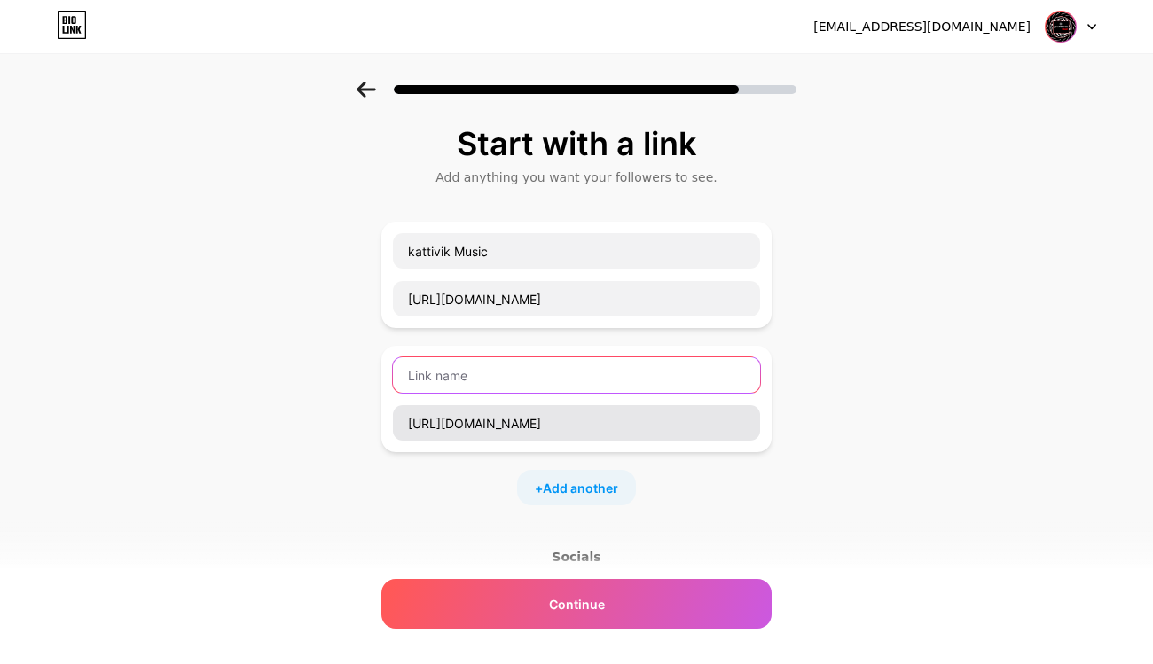
click at [449, 370] on input "text" at bounding box center [576, 374] width 367 height 35
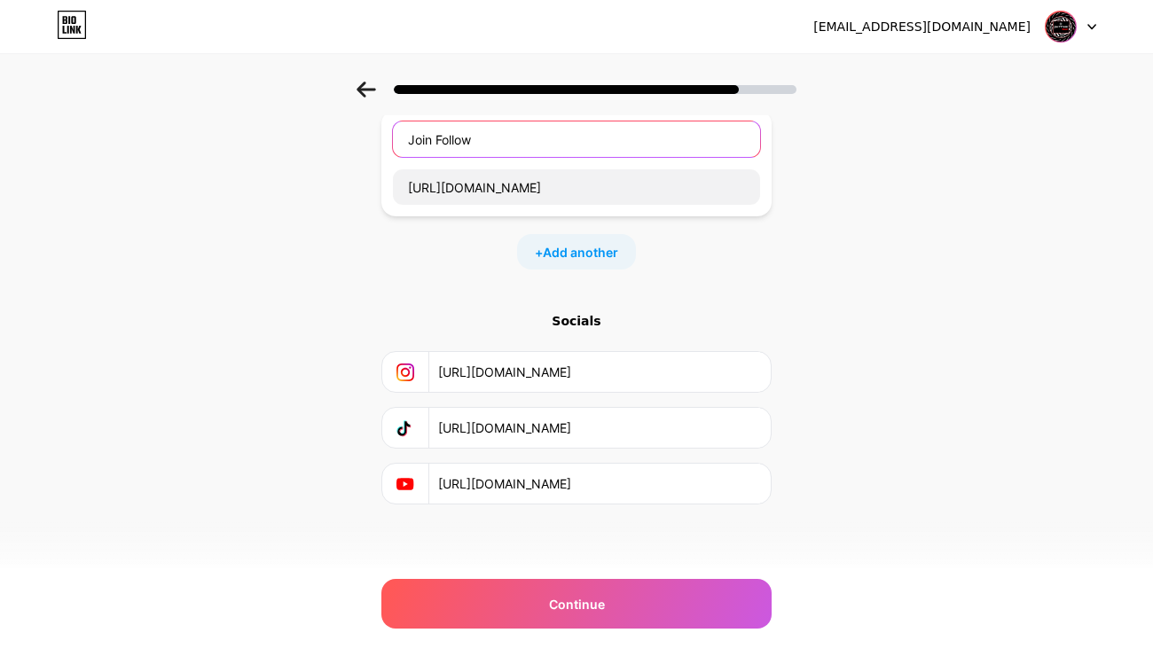
scroll to position [236, 0]
type input "Join Follow"
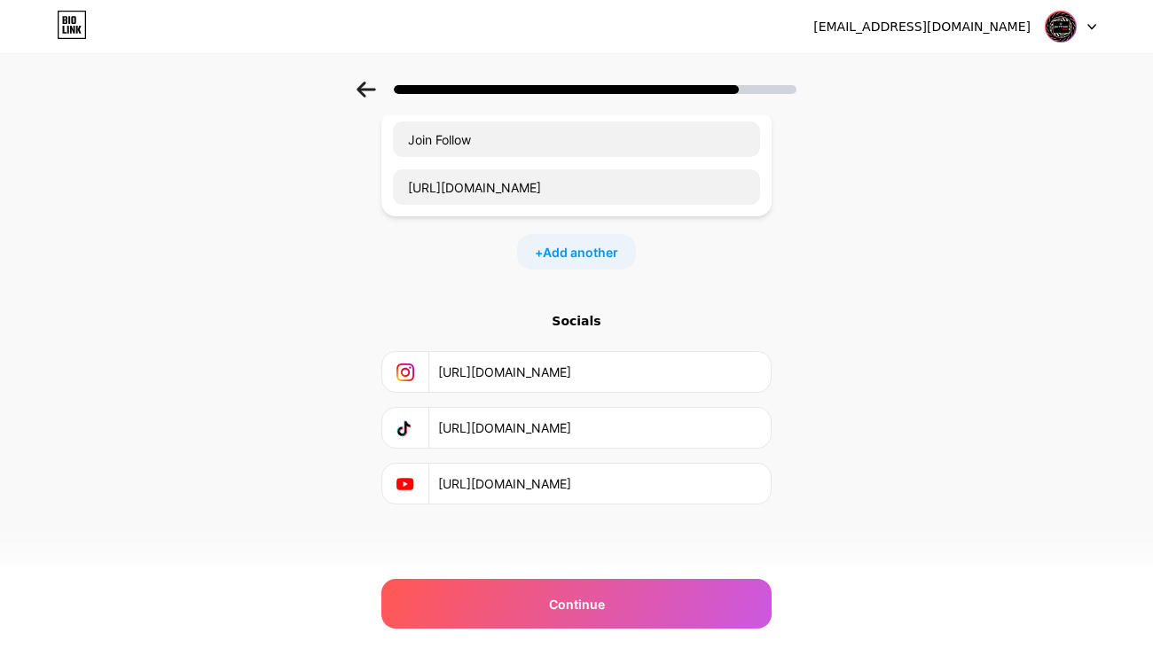
click at [564, 605] on span "Continue" at bounding box center [577, 604] width 56 height 19
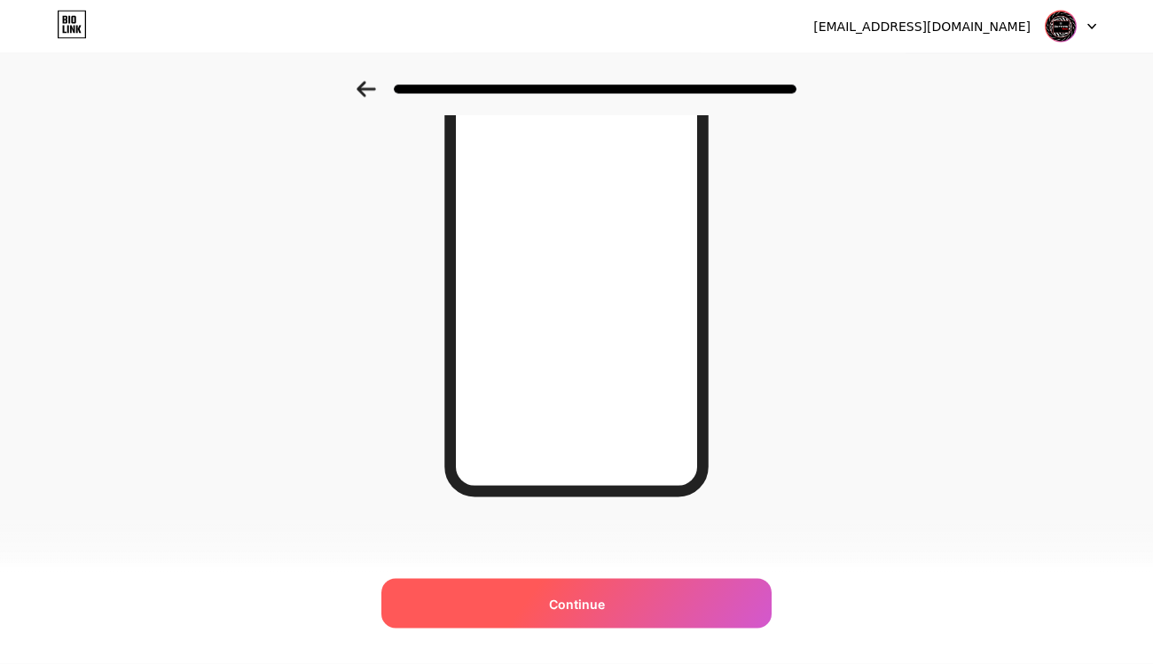
scroll to position [226, 0]
click at [1087, 20] on div at bounding box center [1070, 27] width 51 height 32
click at [888, 23] on div "[EMAIL_ADDRESS][DOMAIN_NAME]" at bounding box center [921, 27] width 217 height 19
click at [719, 22] on div "[EMAIL_ADDRESS][DOMAIN_NAME] Logout" at bounding box center [576, 27] width 1153 height 32
click at [571, 598] on span "Continue" at bounding box center [577, 604] width 56 height 19
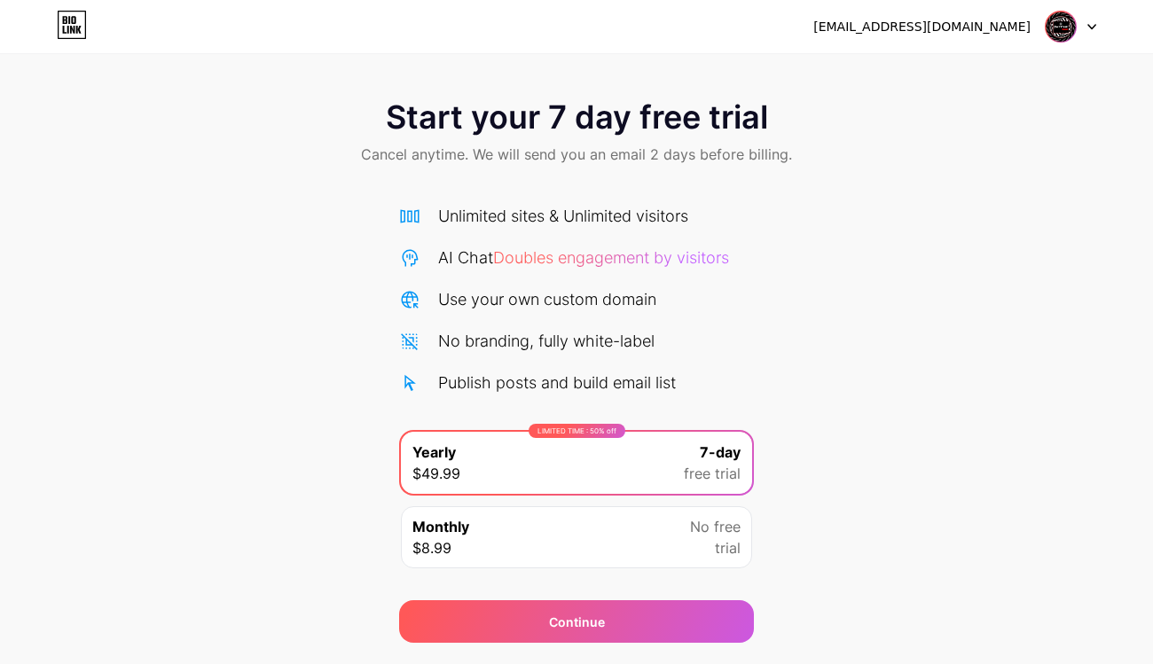
scroll to position [20, 0]
